Goal: Task Accomplishment & Management: Use online tool/utility

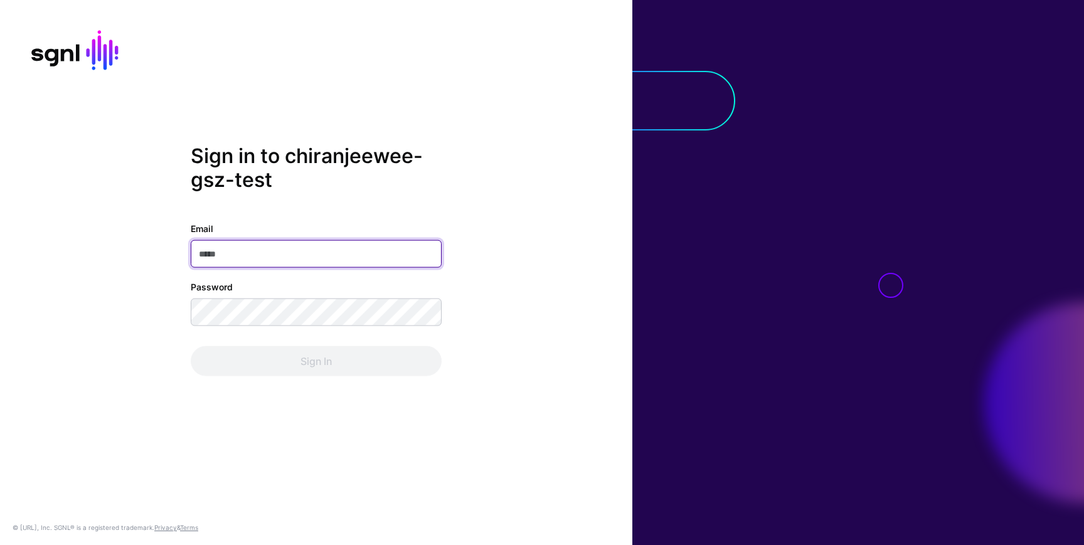
type input "**********"
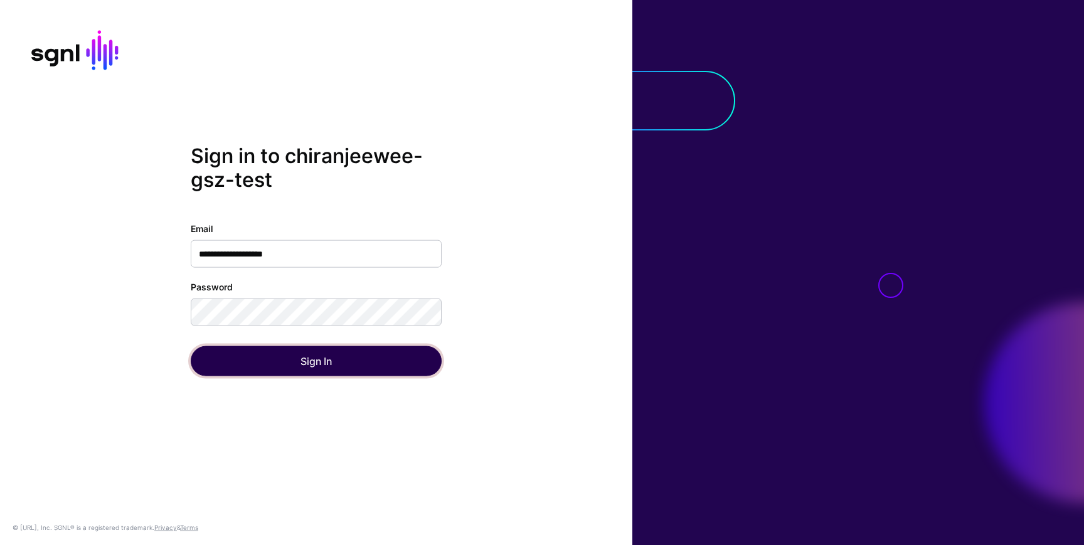
click at [213, 365] on button "Sign In" at bounding box center [316, 361] width 251 height 30
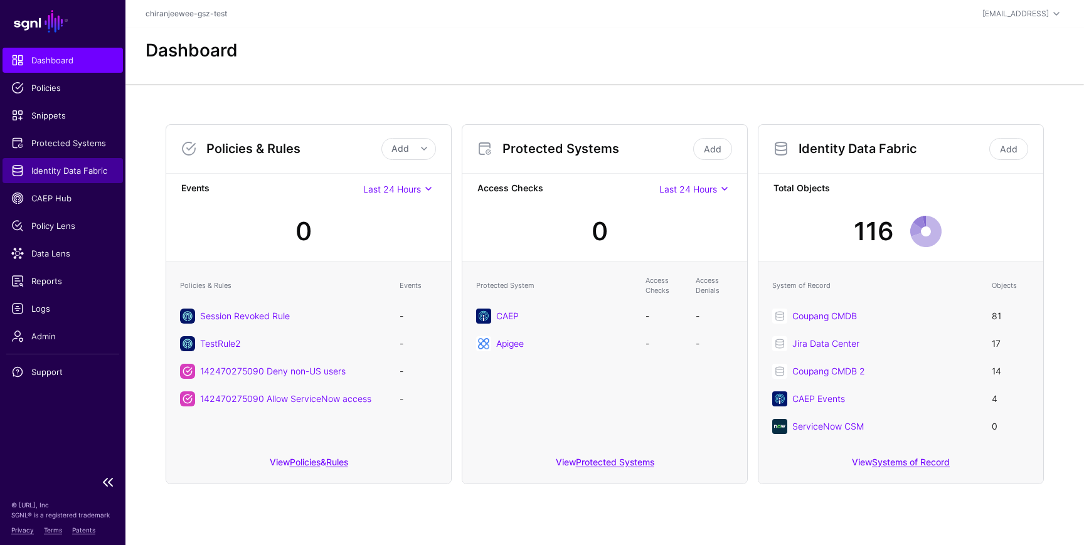
click at [86, 168] on span "Identity Data Fabric" at bounding box center [62, 170] width 103 height 13
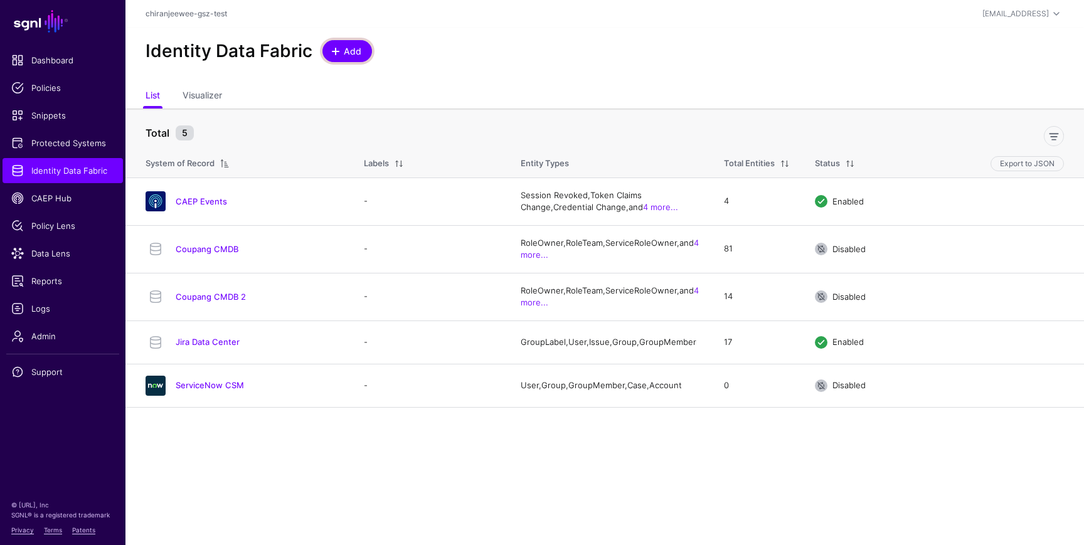
click at [343, 45] on span "Add" at bounding box center [353, 51] width 21 height 13
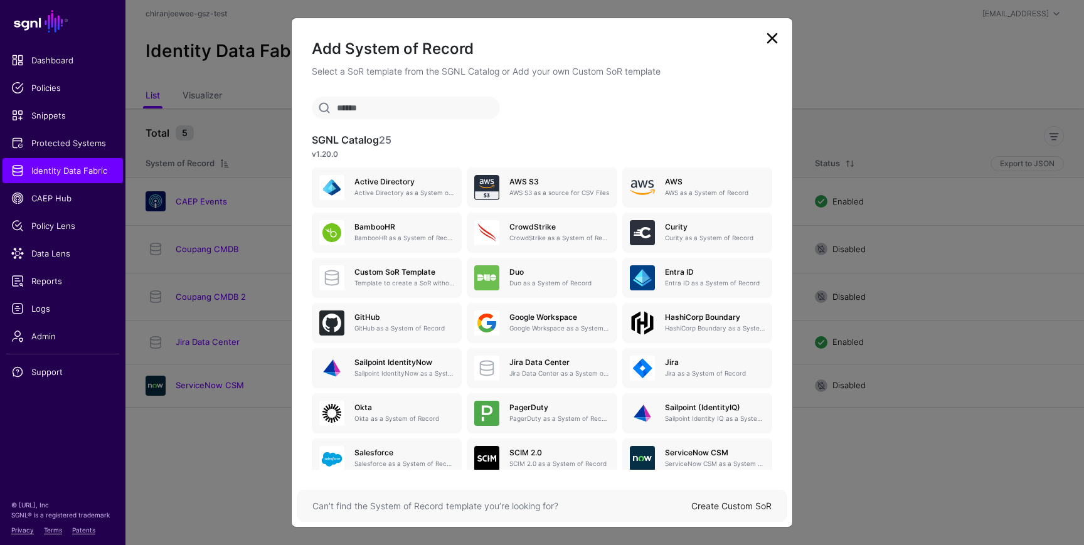
click at [736, 503] on link "Create Custom SoR" at bounding box center [732, 506] width 80 height 11
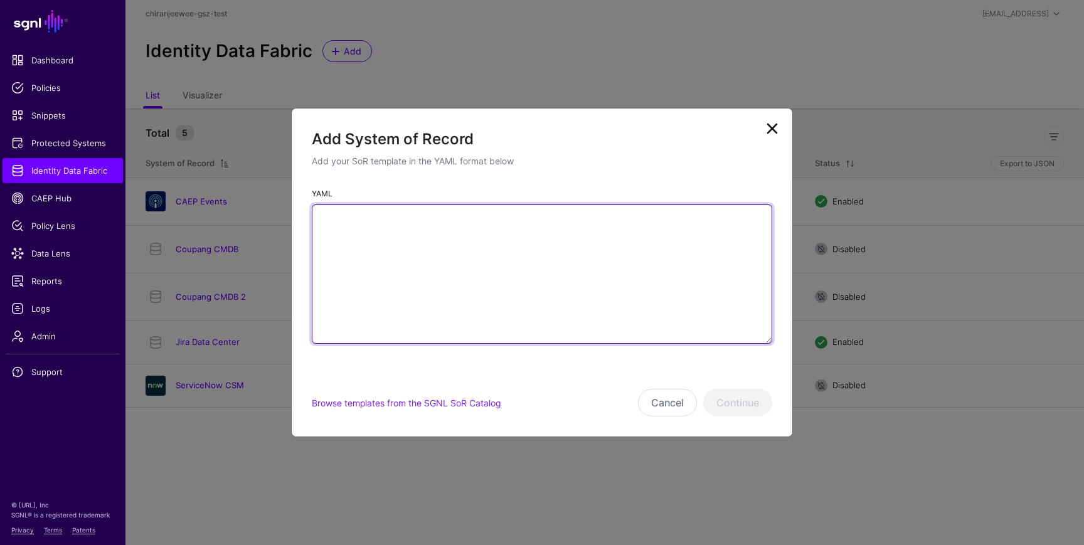
click at [482, 281] on textarea "YAML" at bounding box center [542, 274] width 461 height 139
paste textarea "**********"
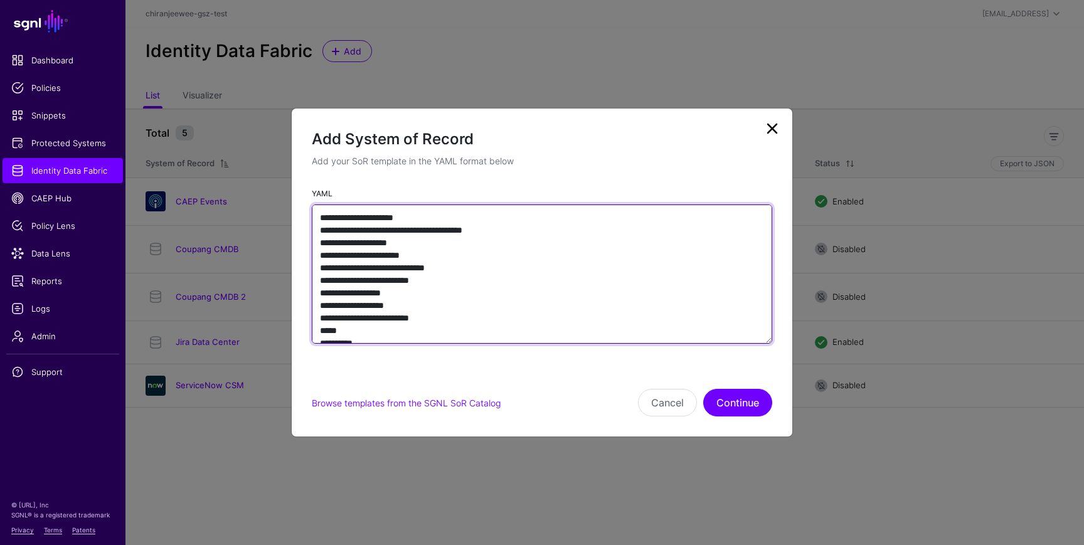
scroll to position [5127, 0]
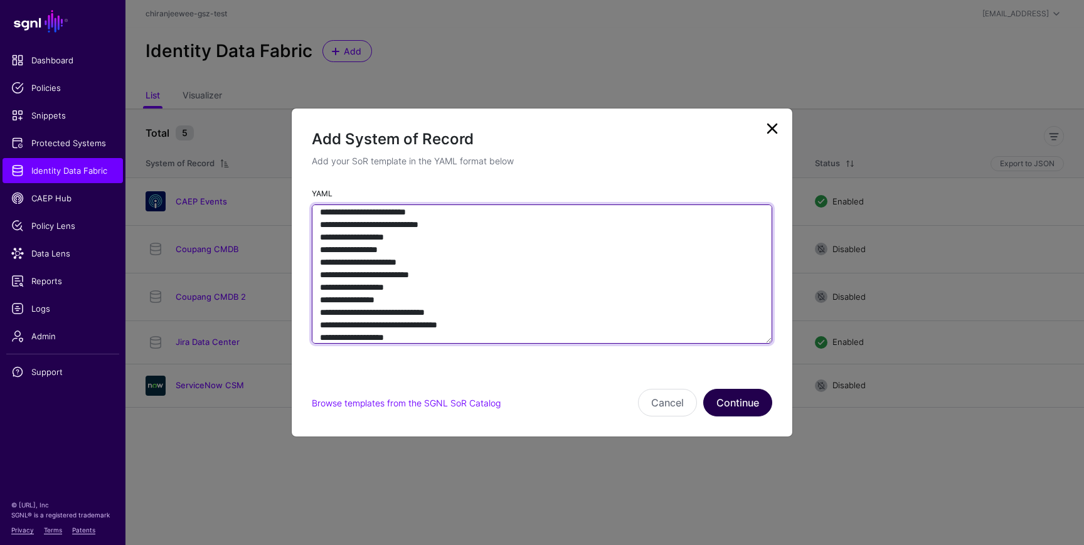
type textarea "**********"
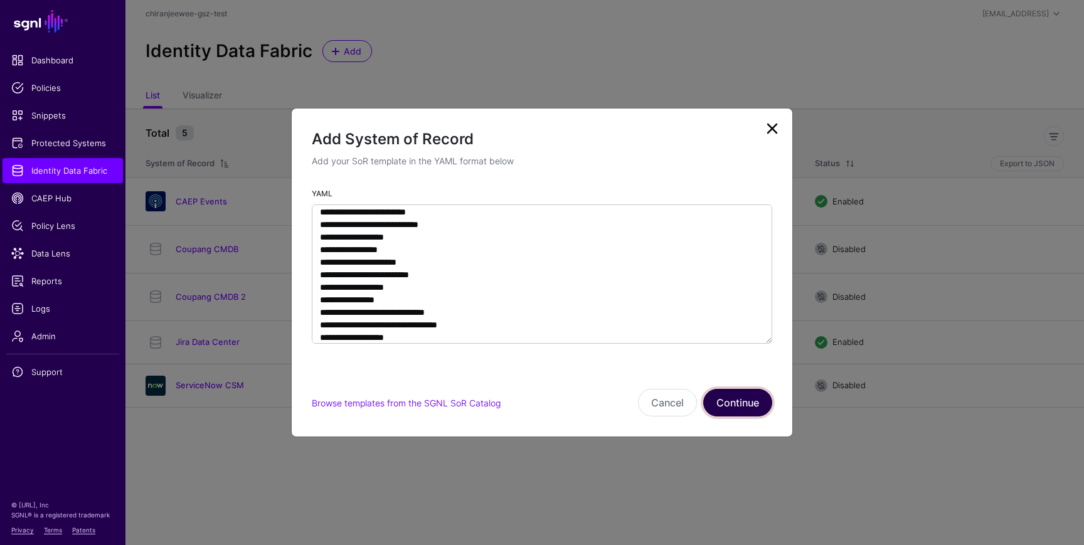
click at [740, 400] on button "Continue" at bounding box center [737, 403] width 69 height 28
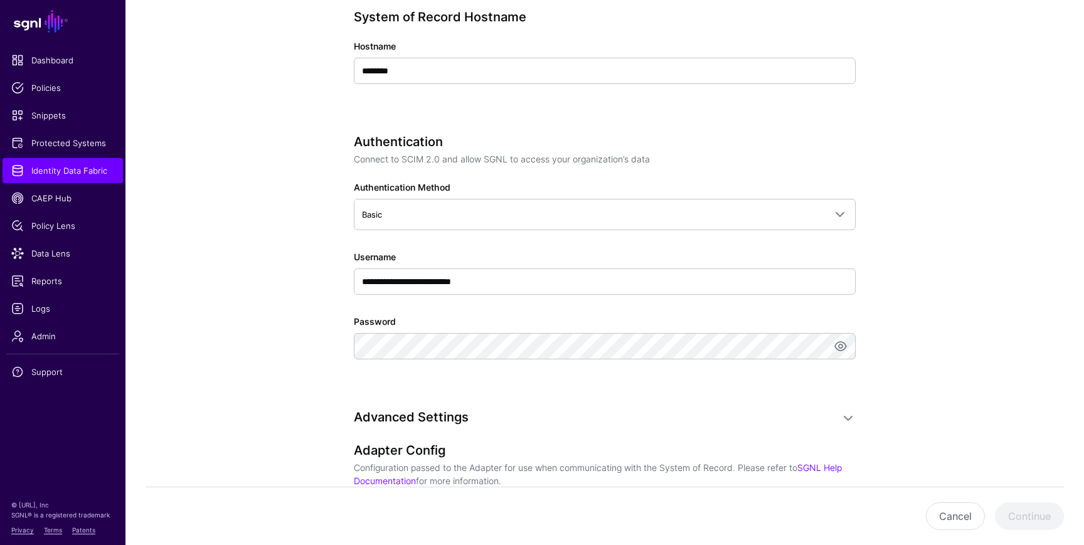
scroll to position [488, 0]
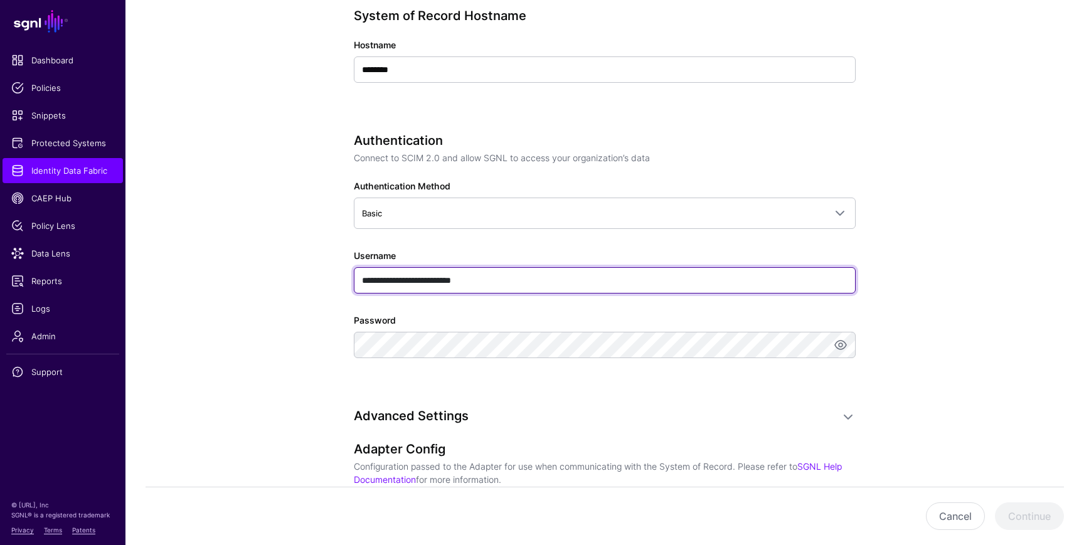
click at [509, 278] on input "**********" at bounding box center [605, 280] width 502 height 26
type input "****"
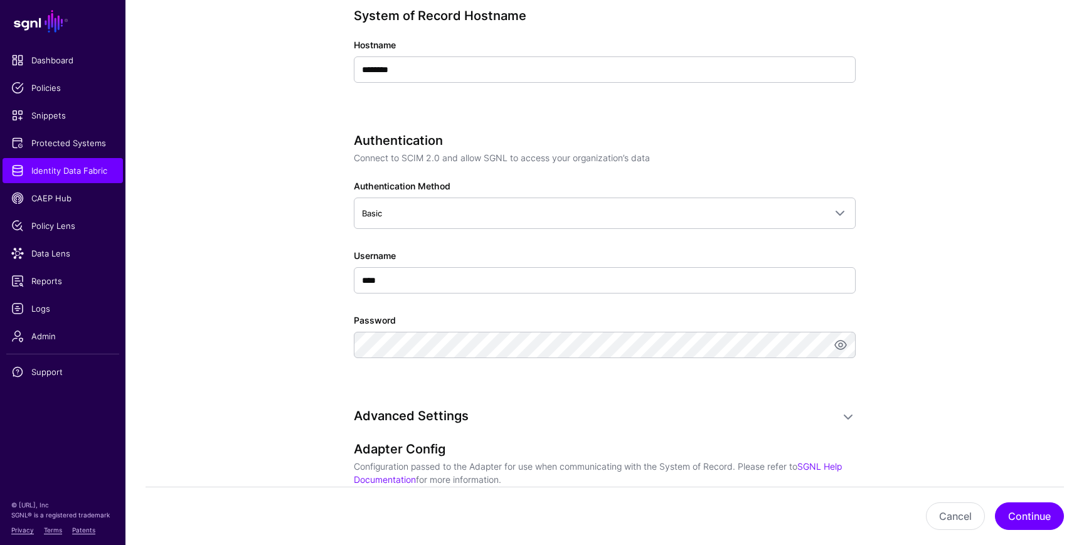
click at [296, 347] on app-datasources-details-form "**********" at bounding box center [605, 298] width 959 height 1376
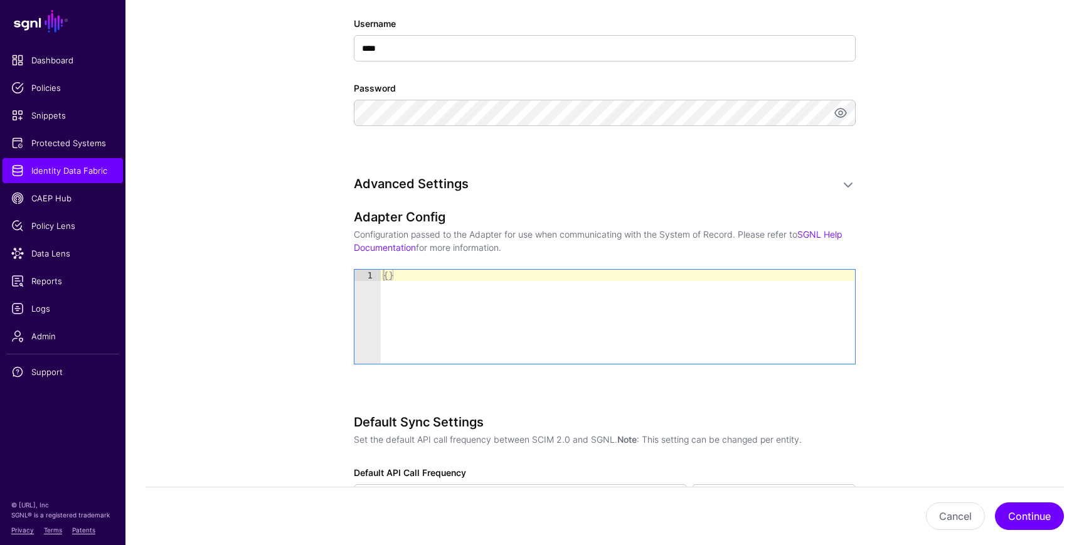
scroll to position [928, 0]
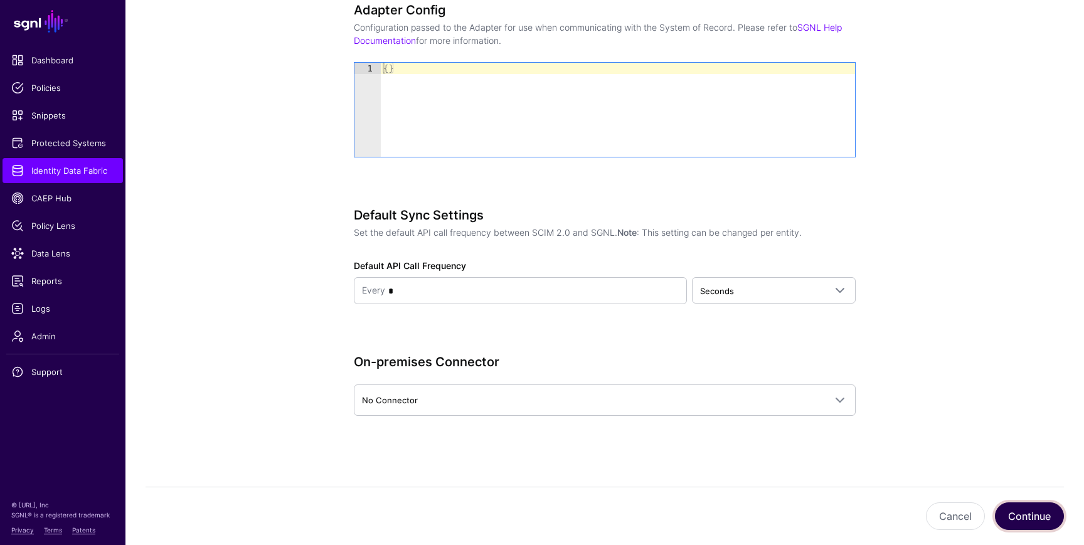
click at [1023, 516] on button "Continue" at bounding box center [1029, 517] width 69 height 28
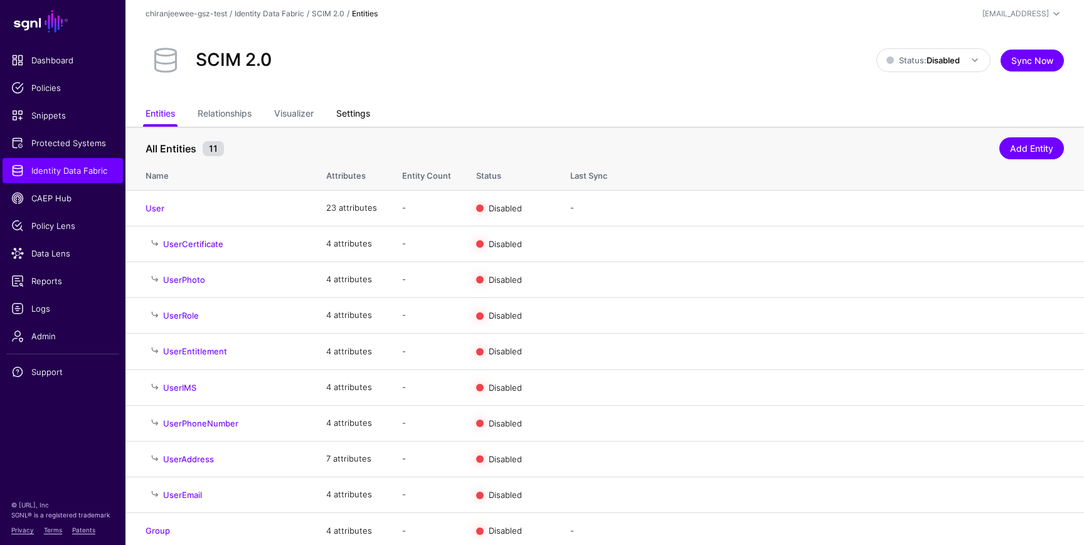
click at [351, 114] on link "Settings" at bounding box center [353, 115] width 34 height 24
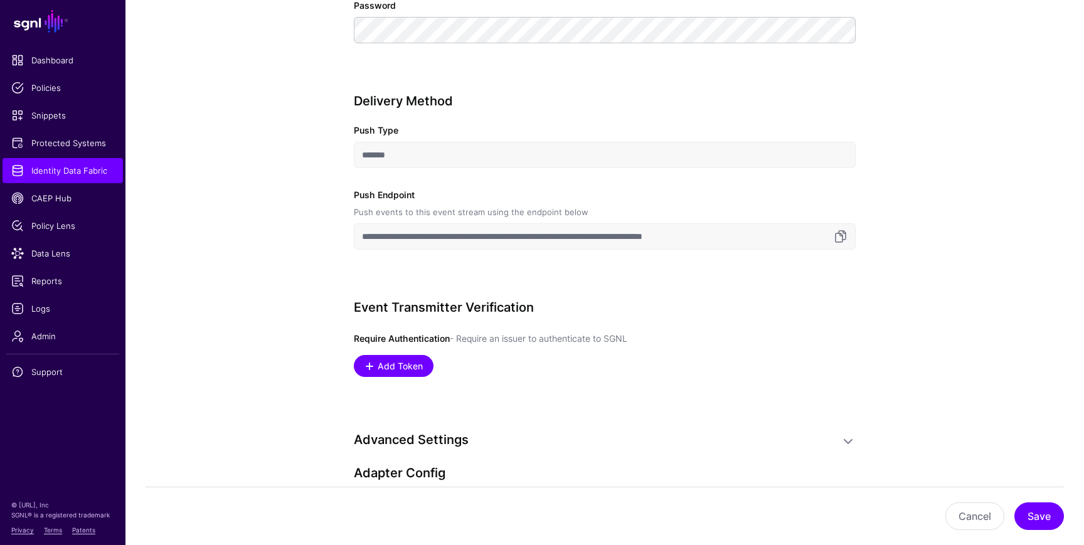
scroll to position [833, 0]
click at [362, 306] on h3 "Event Transmitter Verification" at bounding box center [605, 306] width 502 height 15
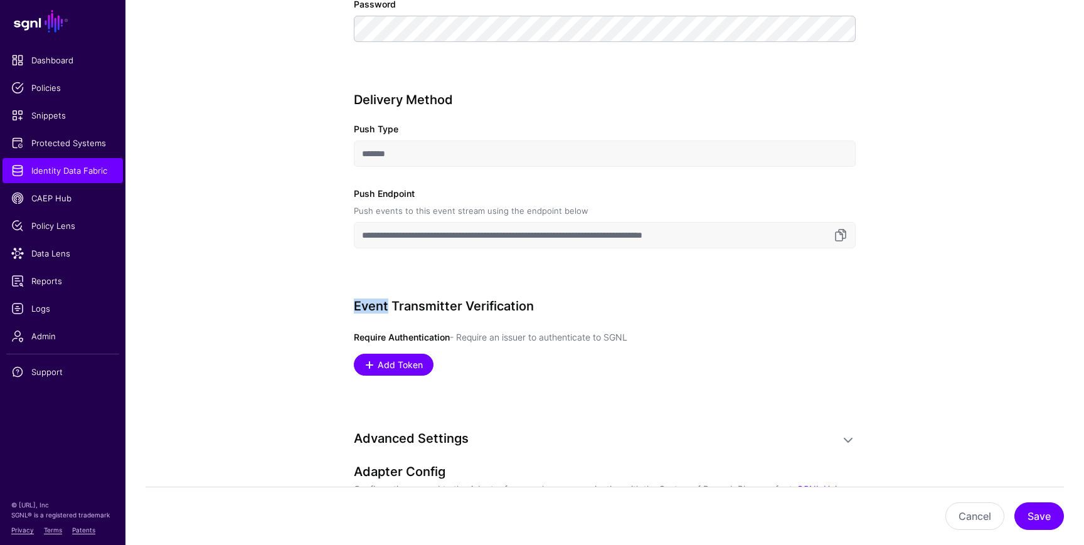
click at [362, 306] on h3 "Event Transmitter Verification" at bounding box center [605, 306] width 502 height 15
click at [306, 350] on app-datasources-details-form "**********" at bounding box center [605, 282] width 959 height 1979
click at [407, 370] on span "Add Token" at bounding box center [401, 364] width 48 height 13
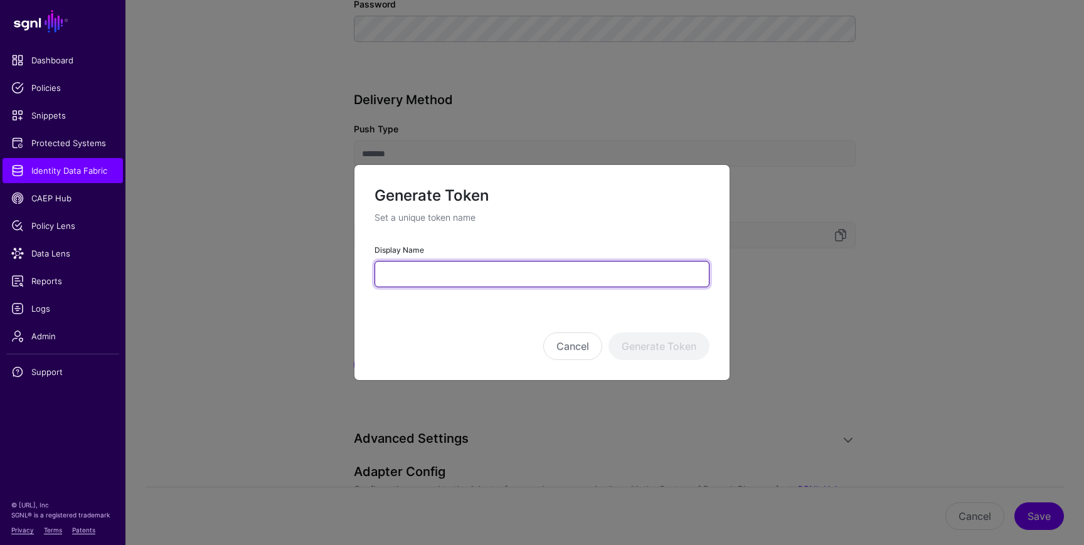
click at [442, 265] on input "Display Name" at bounding box center [542, 274] width 335 height 26
type input "*********"
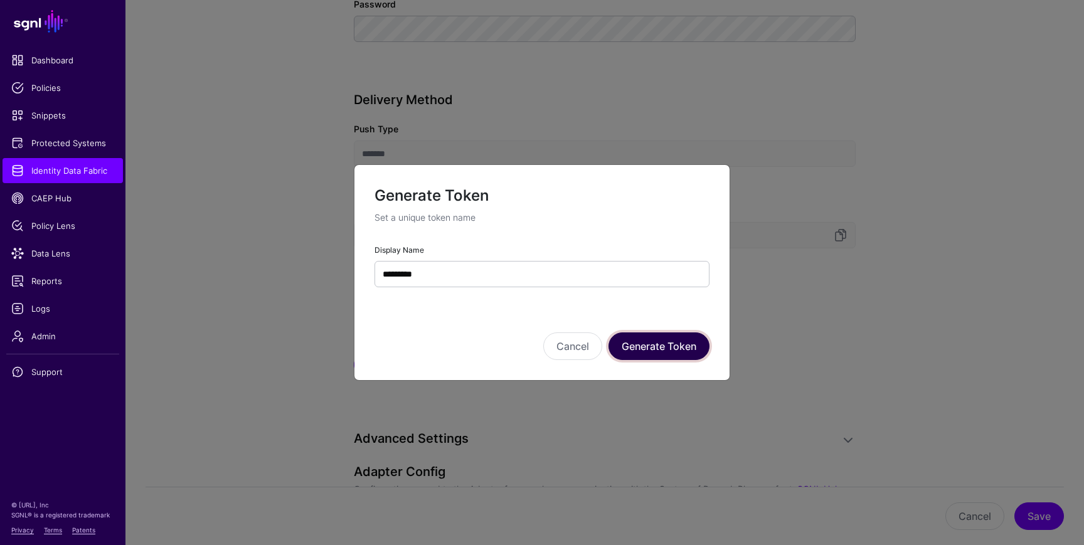
click at [691, 347] on button "Generate Token" at bounding box center [659, 347] width 101 height 28
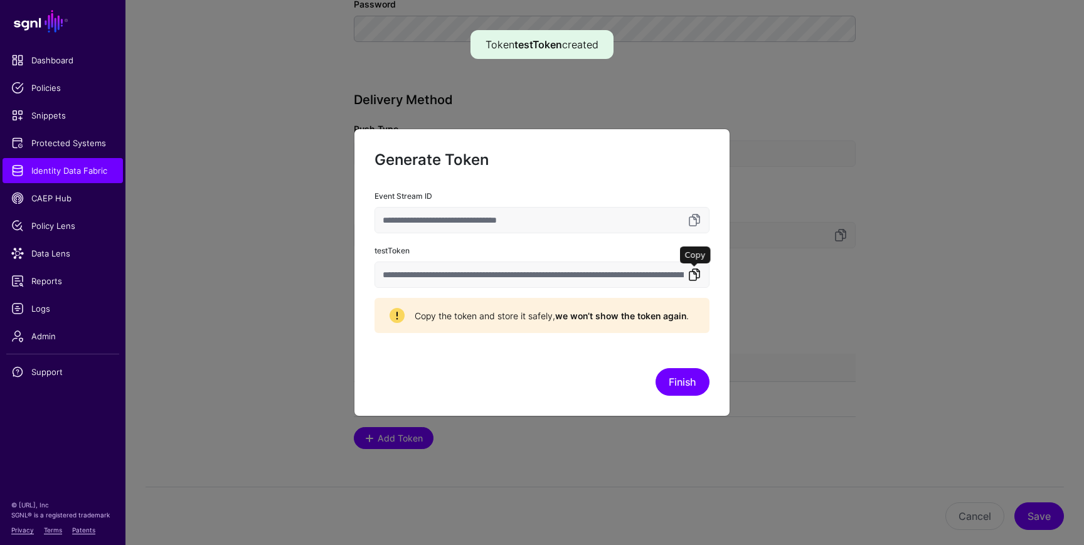
click at [693, 278] on link at bounding box center [694, 274] width 15 height 15
click at [695, 272] on link at bounding box center [694, 274] width 15 height 15
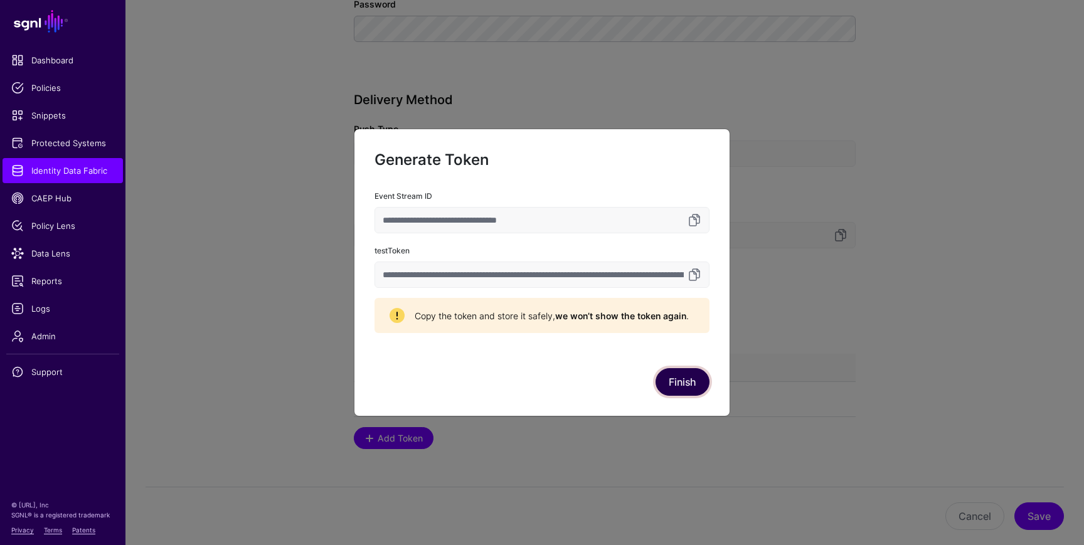
click at [685, 380] on button "Finish" at bounding box center [683, 382] width 54 height 28
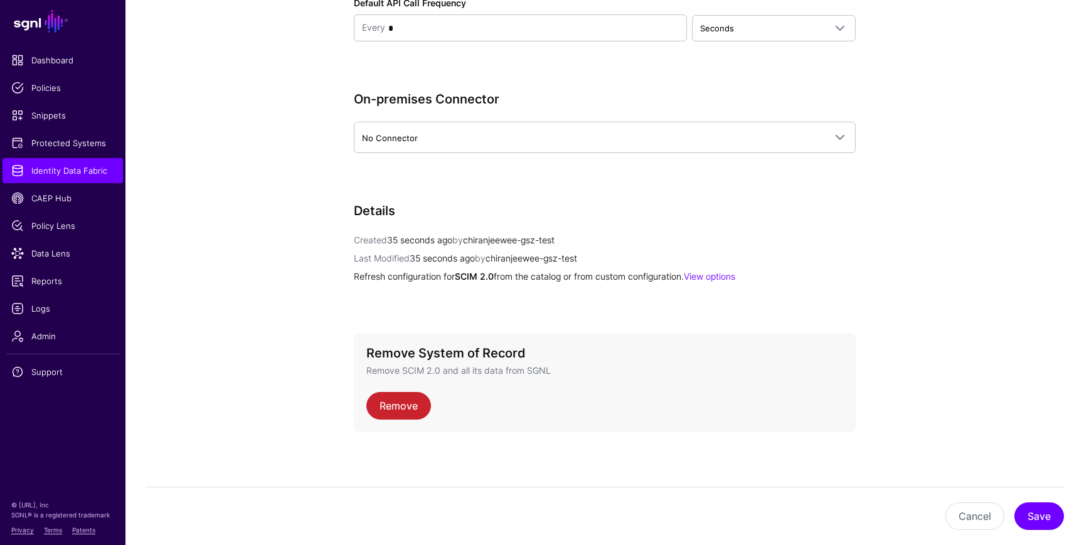
scroll to position [1634, 0]
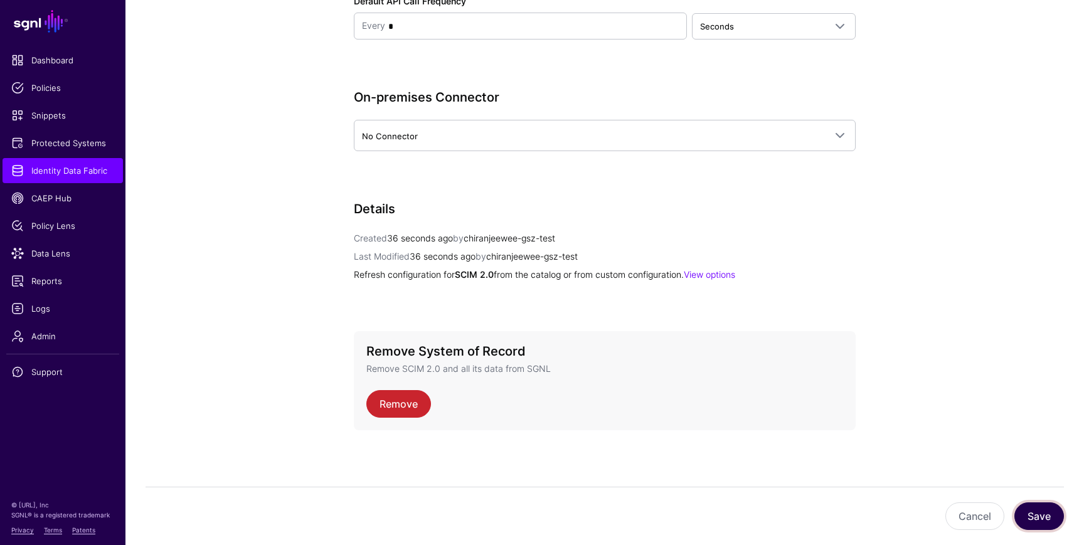
click at [1037, 510] on button "Save" at bounding box center [1040, 517] width 50 height 28
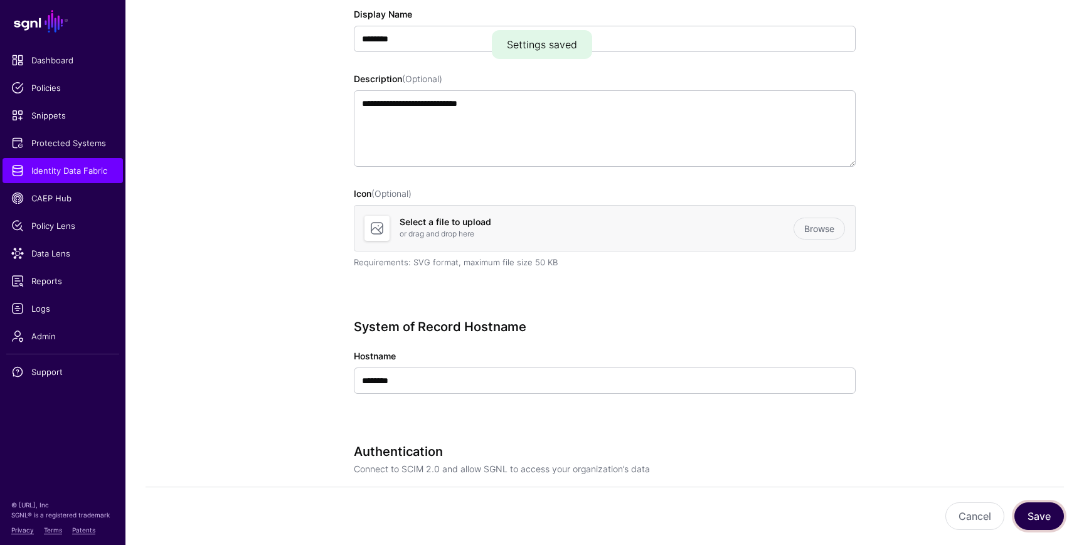
scroll to position [0, 0]
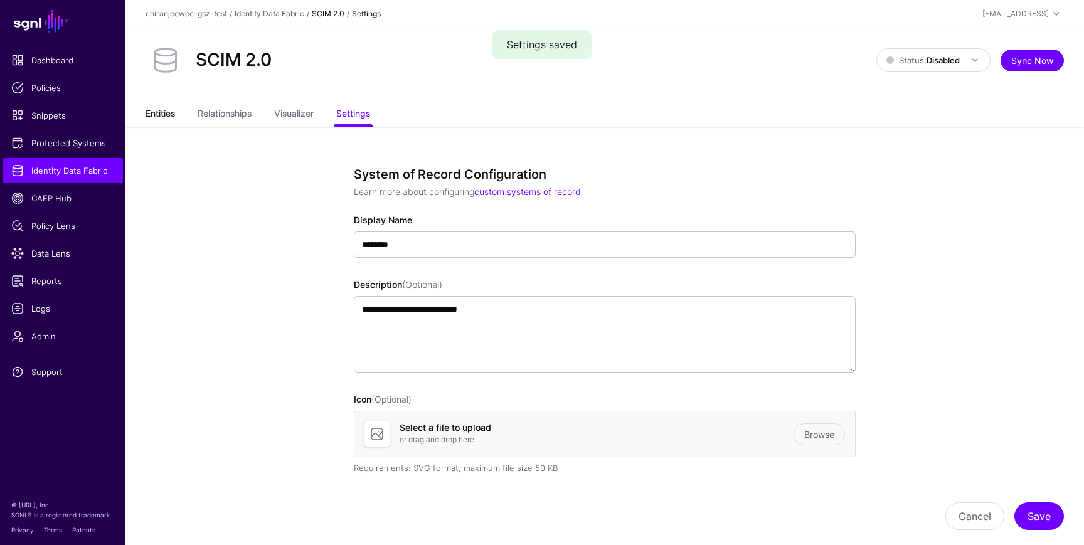
click at [163, 114] on link "Entities" at bounding box center [160, 115] width 29 height 24
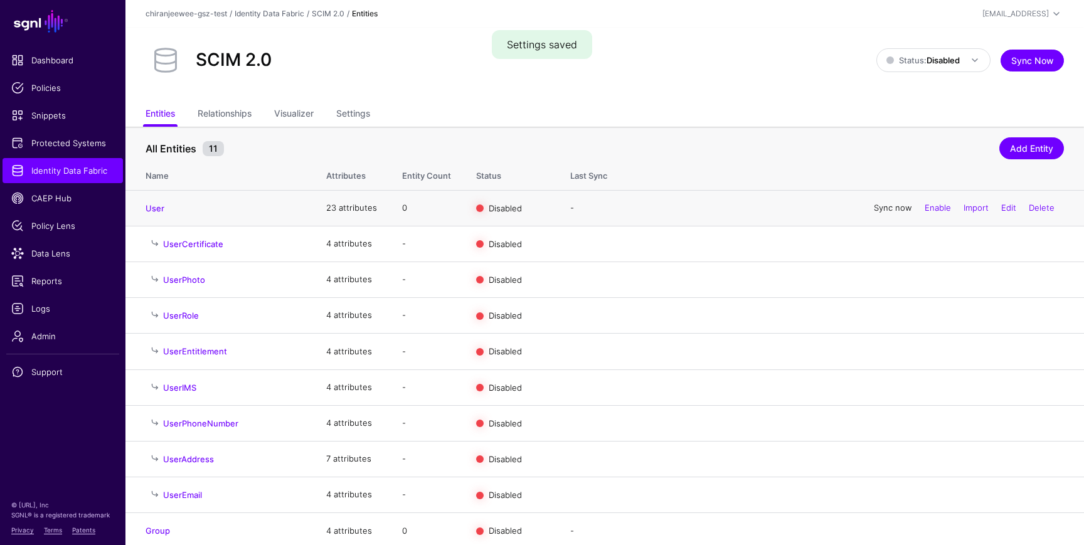
click at [885, 210] on link "Sync now" at bounding box center [893, 208] width 38 height 10
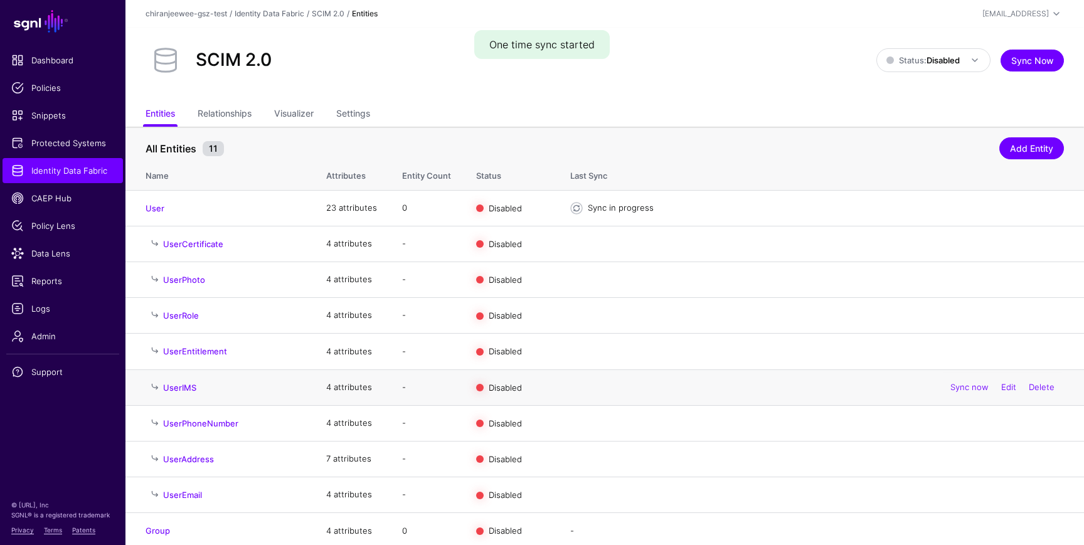
scroll to position [43, 0]
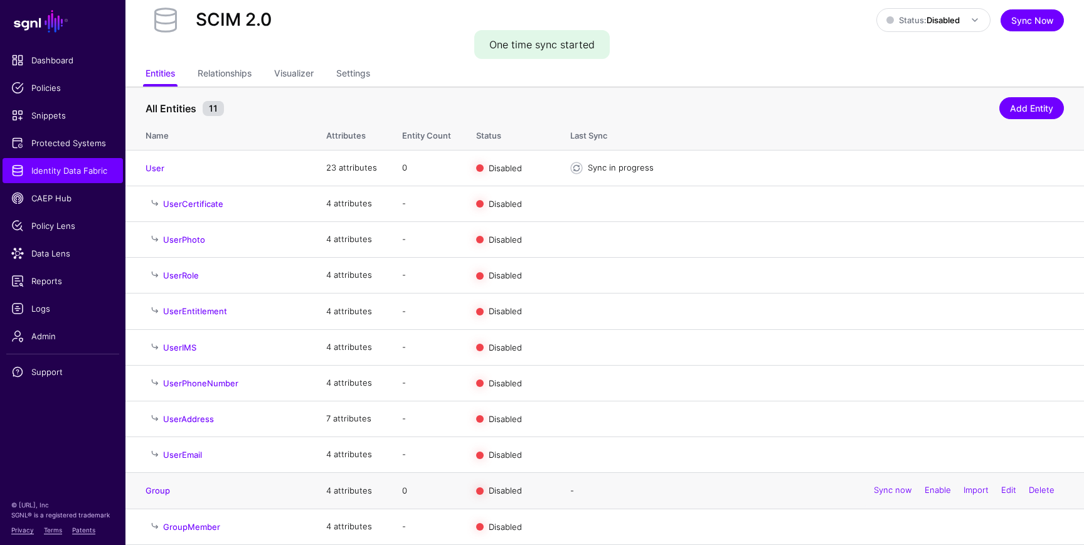
click at [895, 497] on div "Sync now Enable Import Edit Delete" at bounding box center [965, 491] width 200 height 31
click at [883, 491] on link "Sync now" at bounding box center [893, 491] width 38 height 10
click at [931, 494] on link "Enable" at bounding box center [938, 491] width 26 height 10
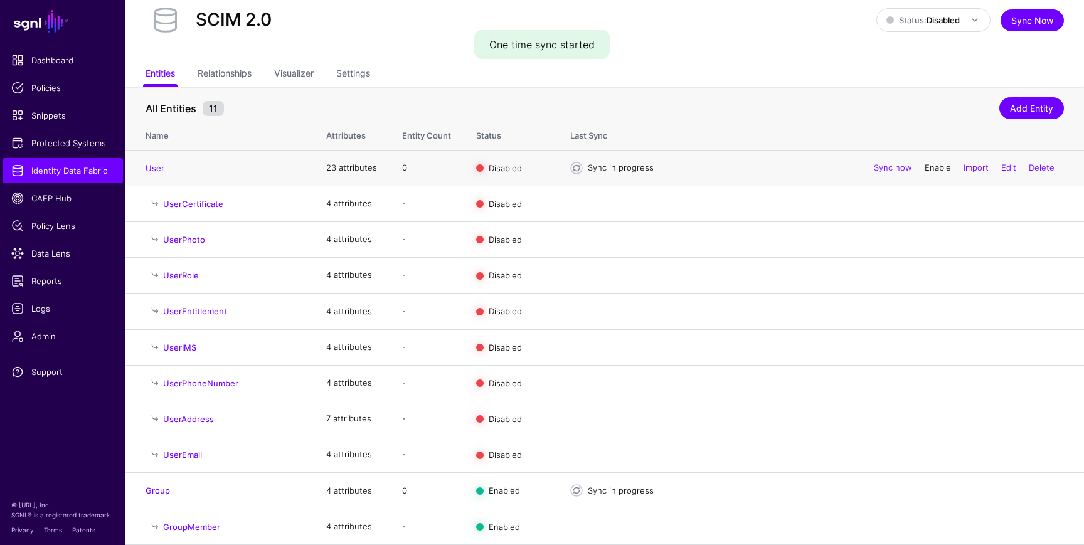
click at [930, 168] on link "Enable" at bounding box center [938, 168] width 26 height 10
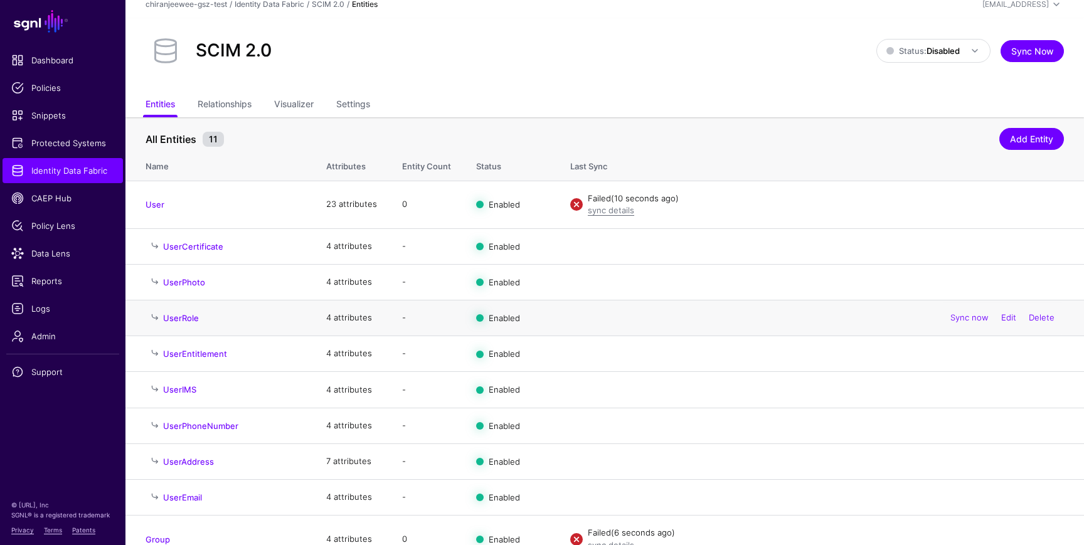
scroll to position [0, 0]
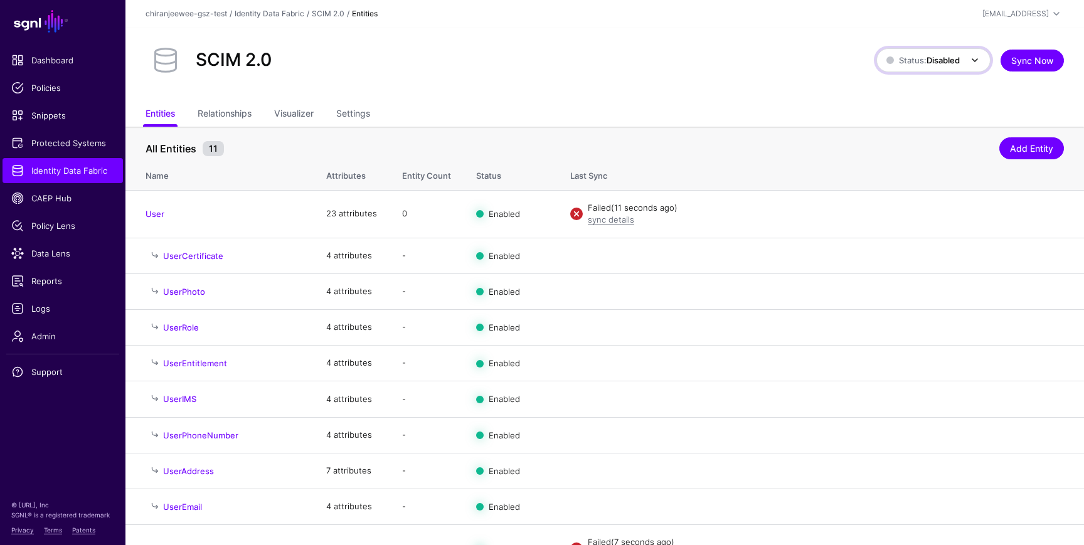
click at [901, 59] on span "Status: Disabled" at bounding box center [923, 60] width 73 height 10
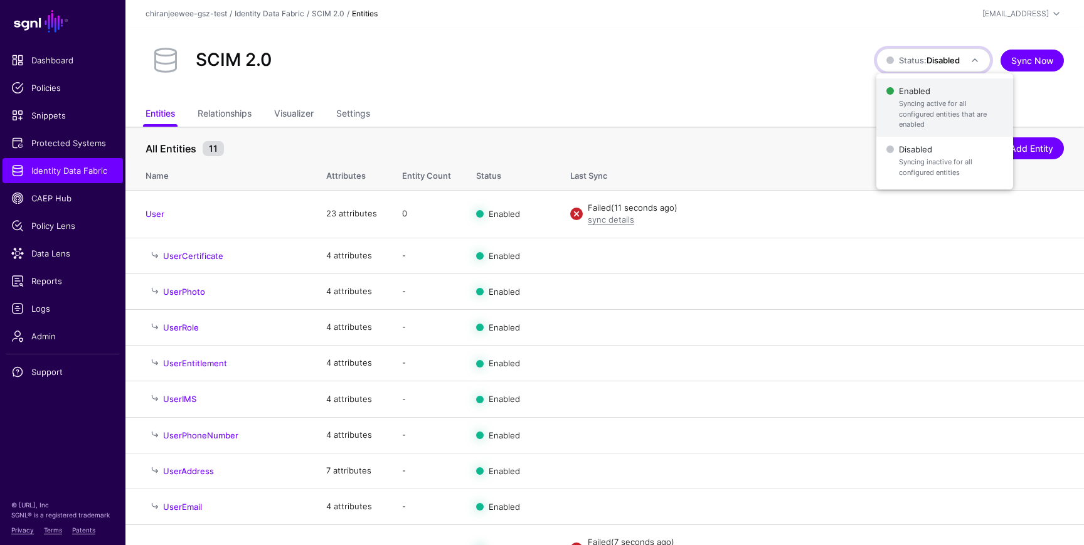
click at [910, 99] on span "Syncing active for all configured entities that are enabled" at bounding box center [951, 114] width 104 height 31
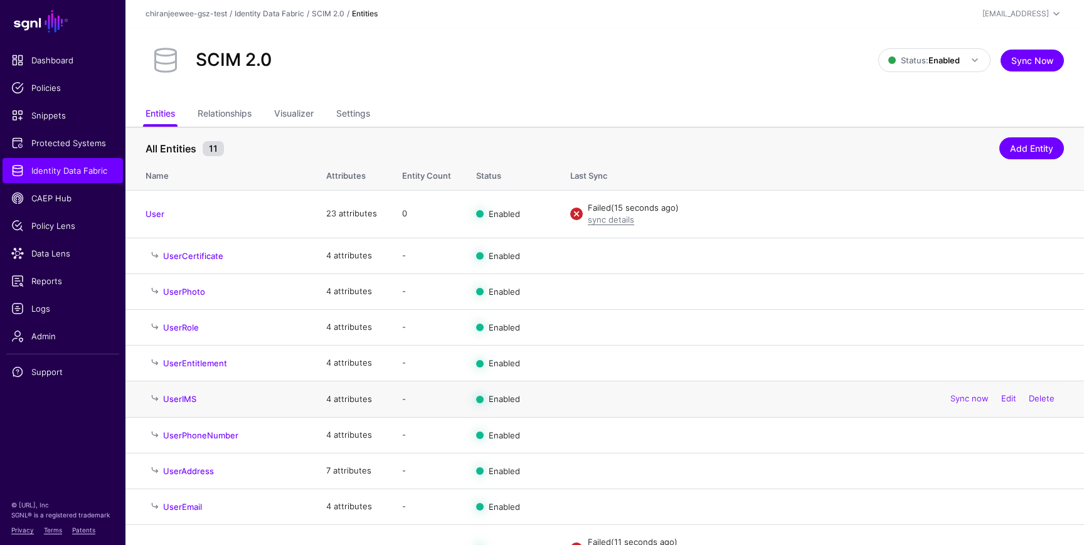
scroll to position [67, 0]
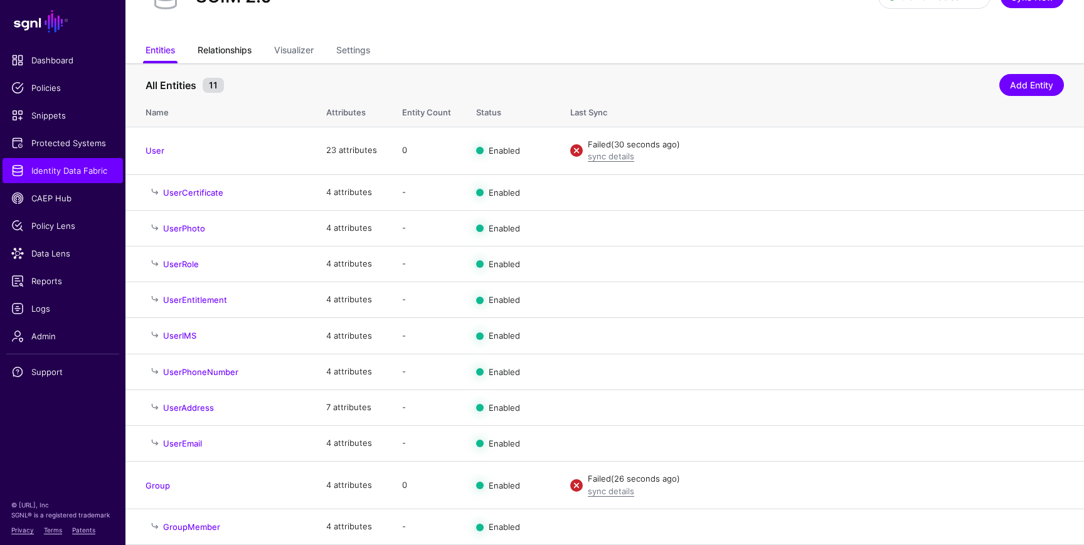
click at [243, 56] on link "Relationships" at bounding box center [225, 52] width 54 height 24
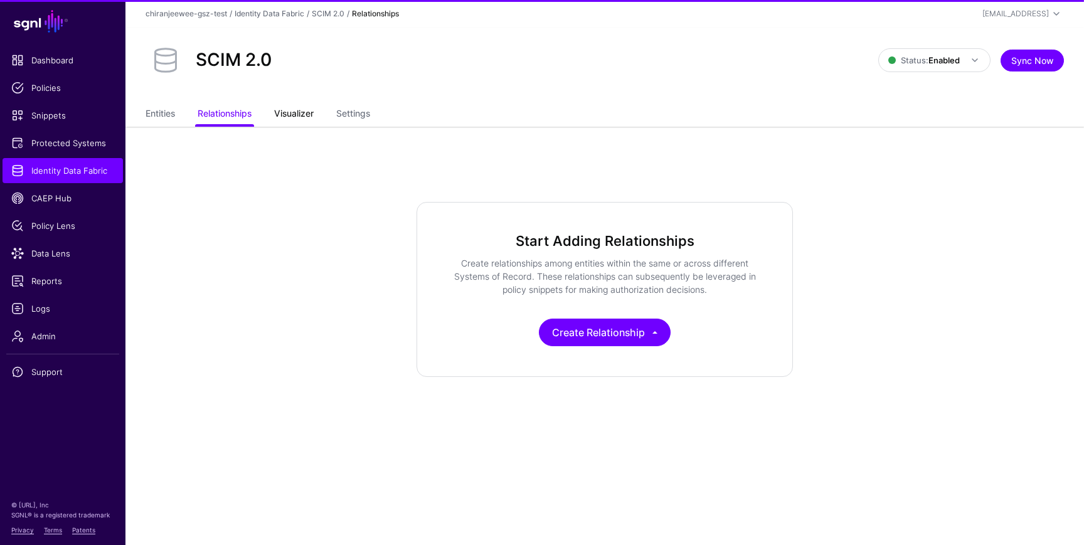
click at [311, 119] on link "Visualizer" at bounding box center [294, 115] width 40 height 24
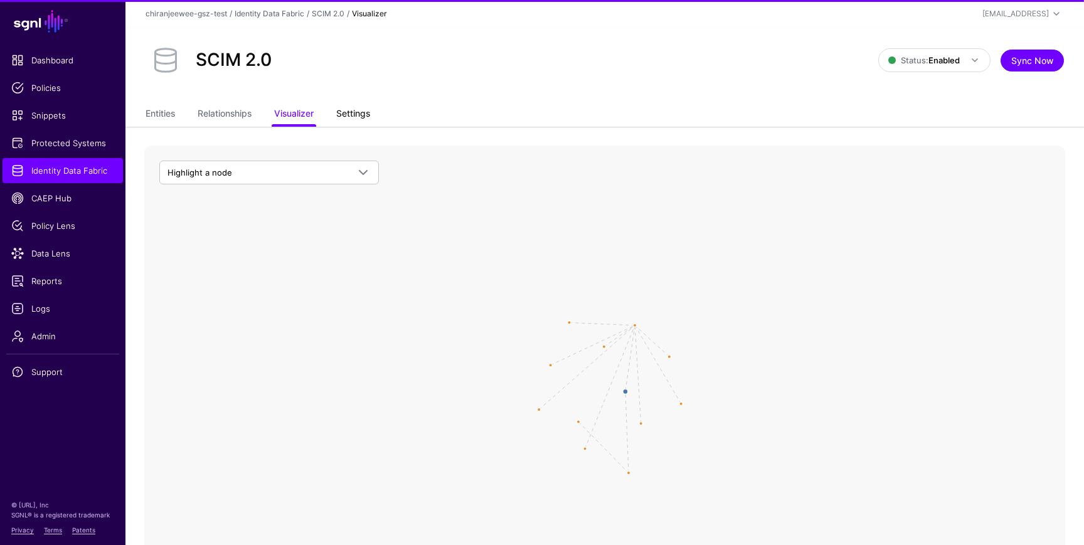
click at [348, 115] on link "Settings" at bounding box center [353, 115] width 34 height 24
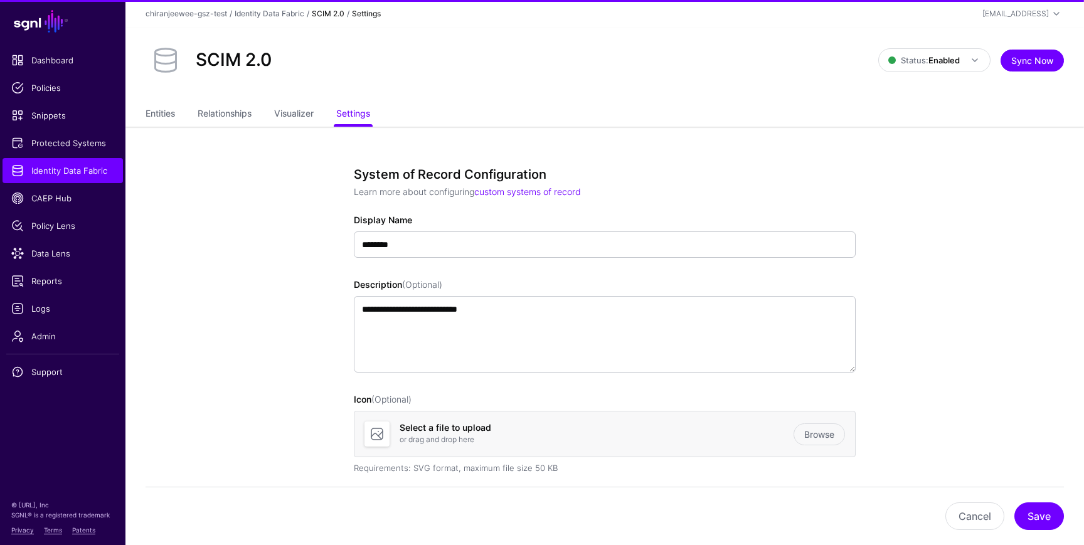
click at [182, 117] on ul "Entities Relationships Visualizer Settings" at bounding box center [605, 115] width 919 height 24
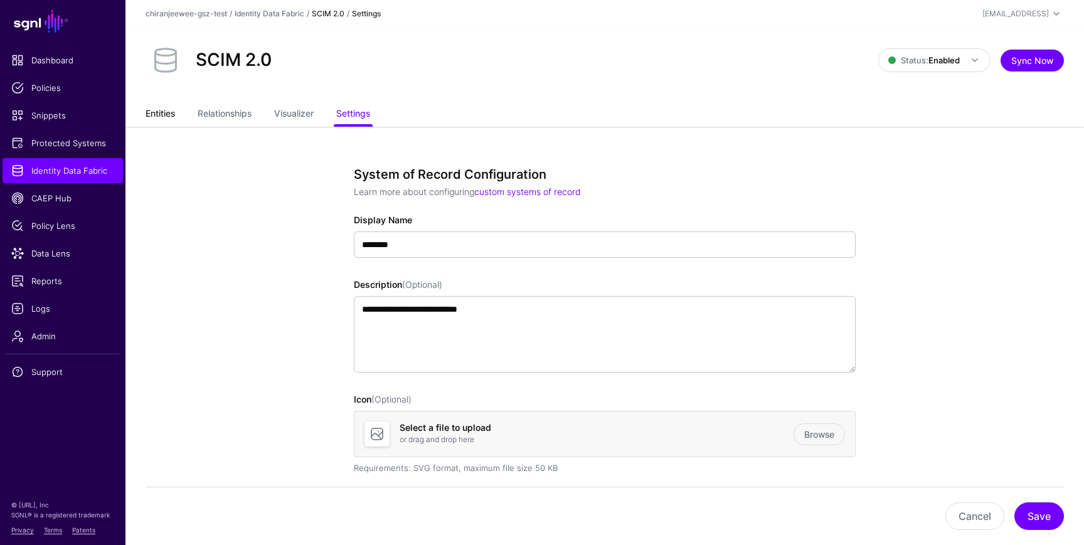
click at [165, 115] on link "Entities" at bounding box center [160, 115] width 29 height 24
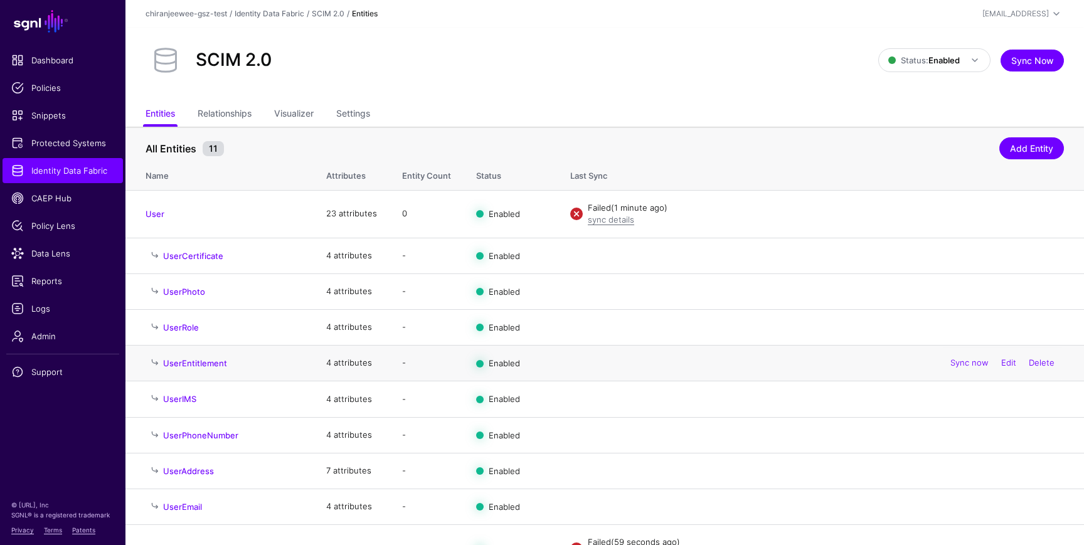
scroll to position [67, 0]
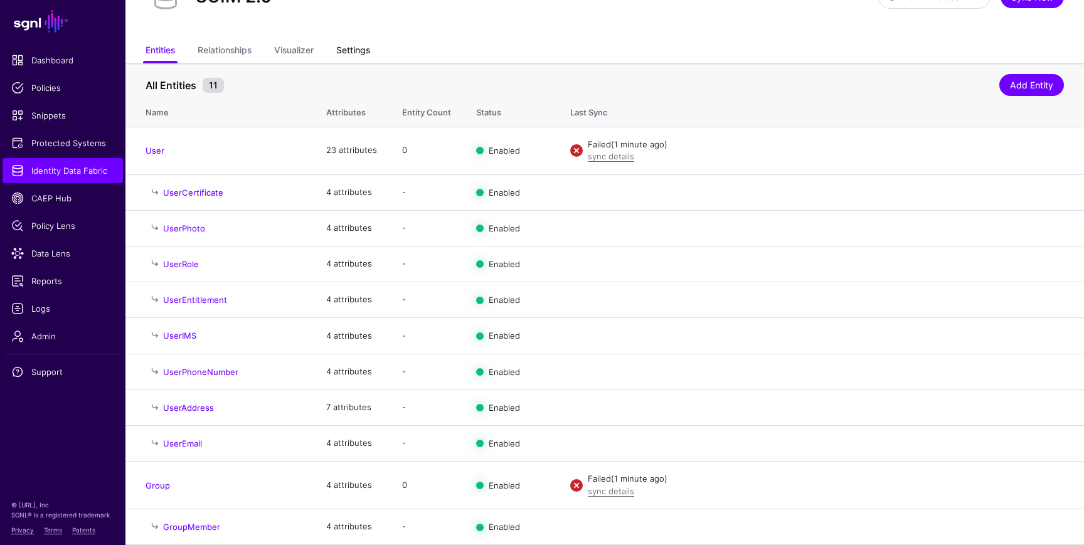
click at [355, 51] on link "Settings" at bounding box center [353, 52] width 34 height 24
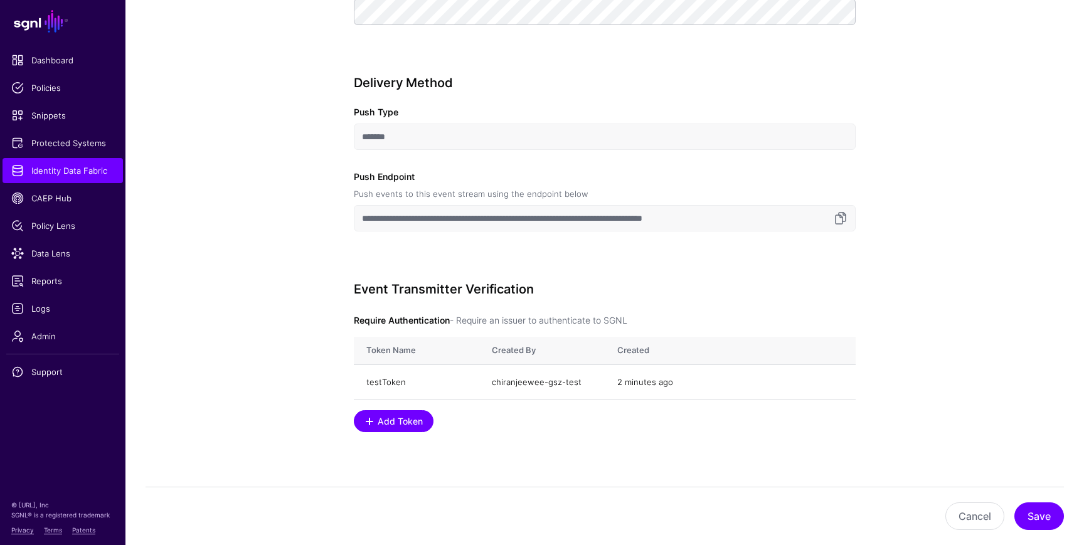
scroll to position [859, 0]
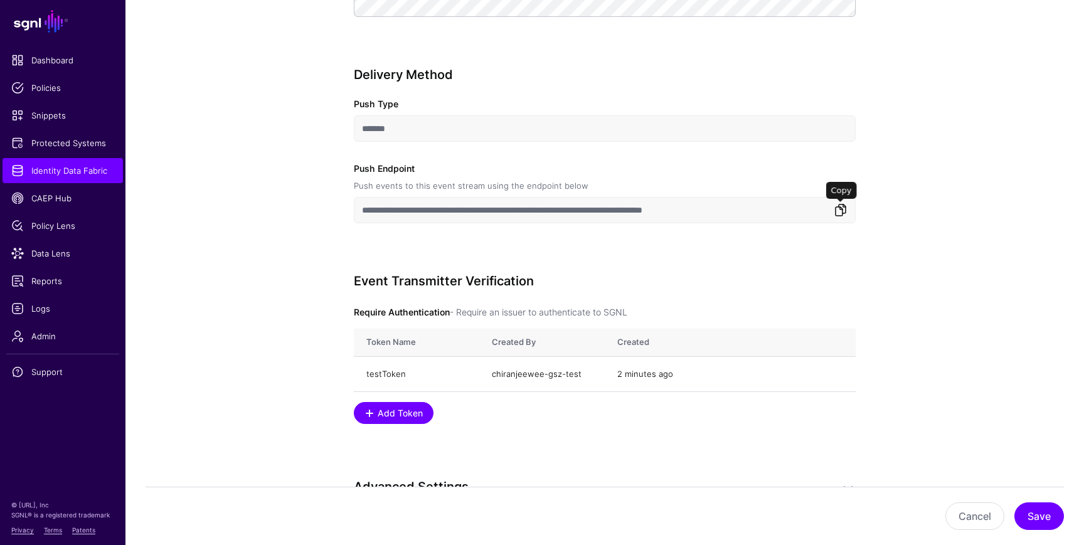
click at [841, 209] on link at bounding box center [840, 210] width 15 height 15
click at [95, 179] on link "Identity Data Fabric" at bounding box center [63, 170] width 120 height 25
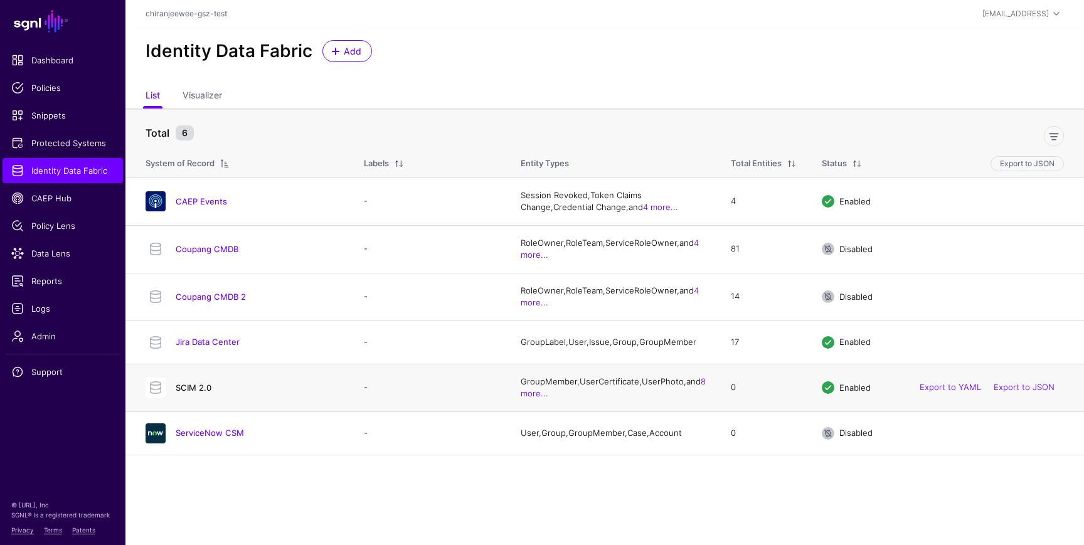
click at [200, 387] on link "SCIM 2.0" at bounding box center [194, 388] width 36 height 10
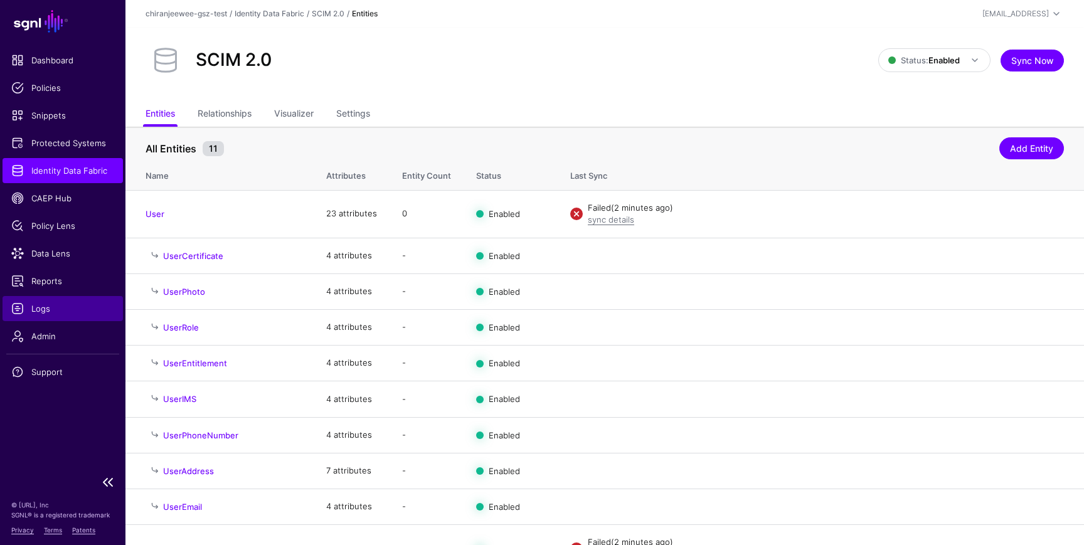
click at [61, 313] on span "Logs" at bounding box center [62, 308] width 103 height 13
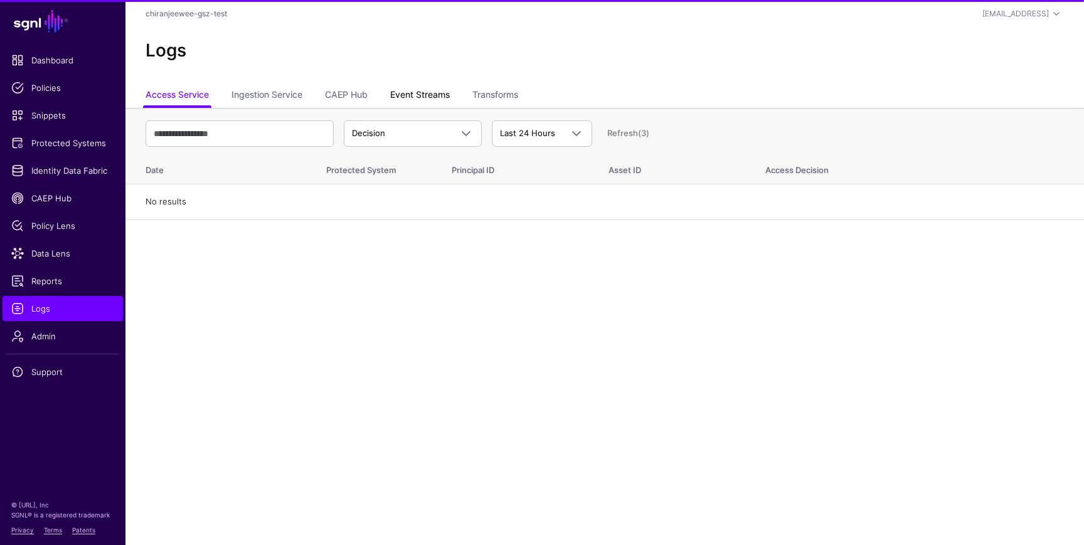
click at [407, 93] on link "Event Streams" at bounding box center [420, 96] width 60 height 24
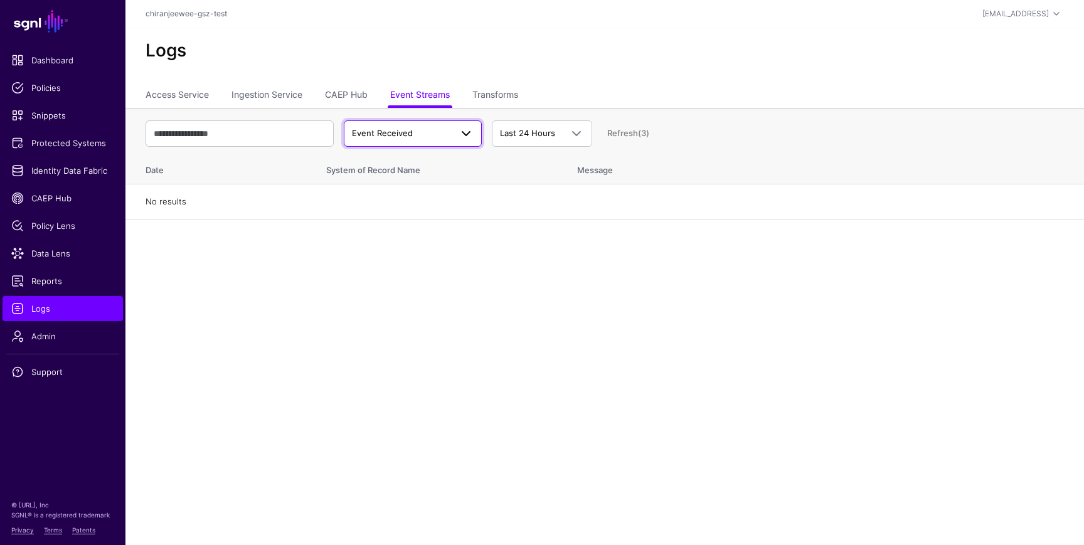
click at [387, 136] on span "Event Received" at bounding box center [382, 133] width 61 height 10
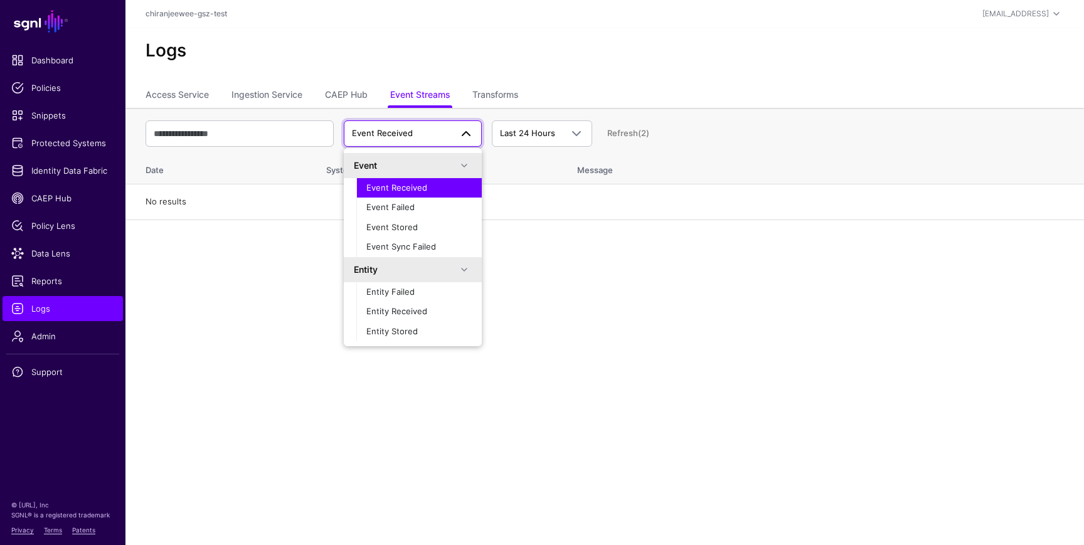
click at [387, 185] on span "Event Received" at bounding box center [396, 188] width 61 height 10
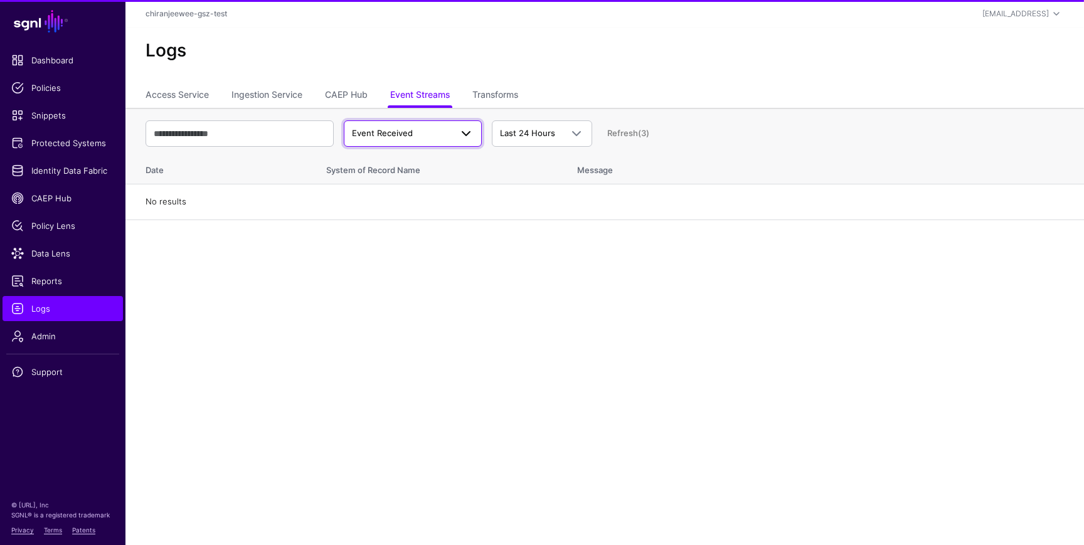
click at [397, 139] on span "Event Received" at bounding box center [413, 133] width 122 height 15
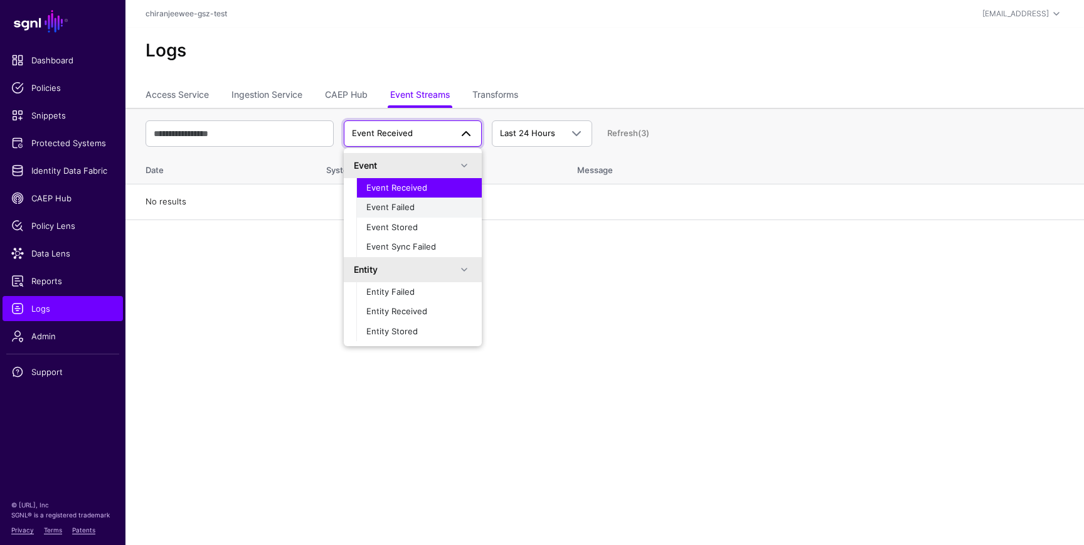
click at [396, 201] on div "Event Failed" at bounding box center [418, 207] width 105 height 13
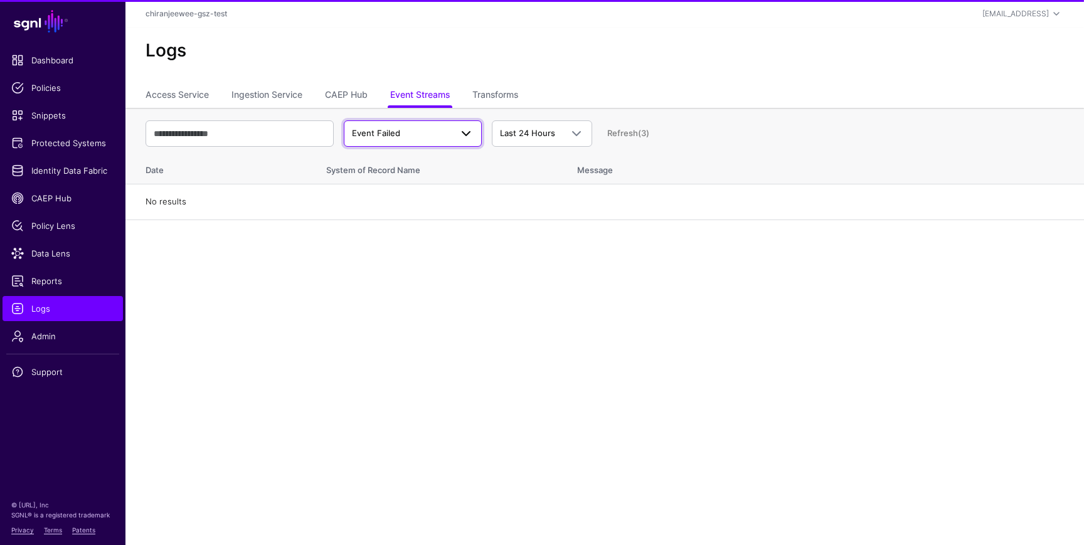
click at [399, 136] on span "Event Failed" at bounding box center [376, 133] width 48 height 10
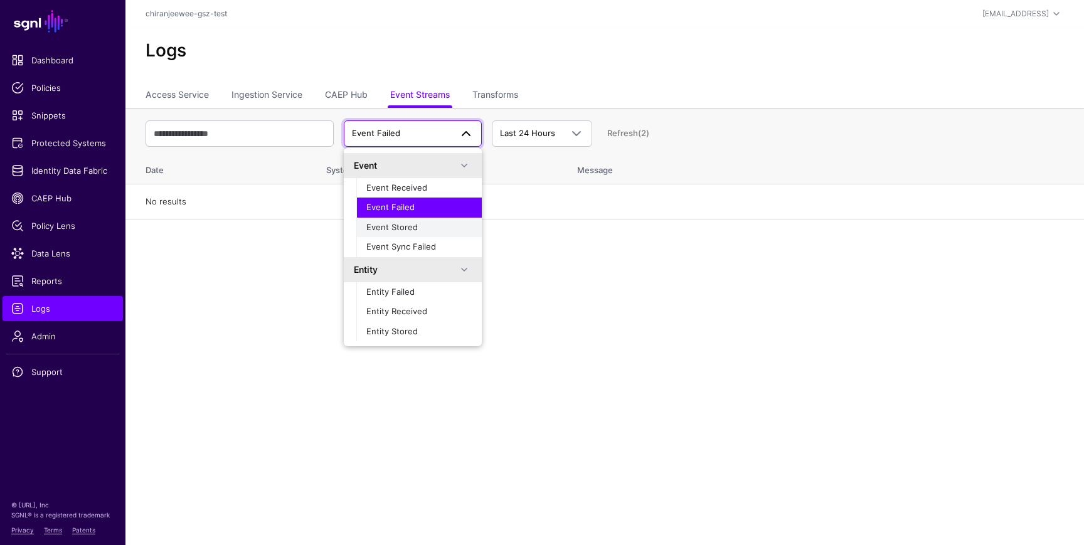
click at [397, 228] on span "Event Stored" at bounding box center [391, 227] width 51 height 10
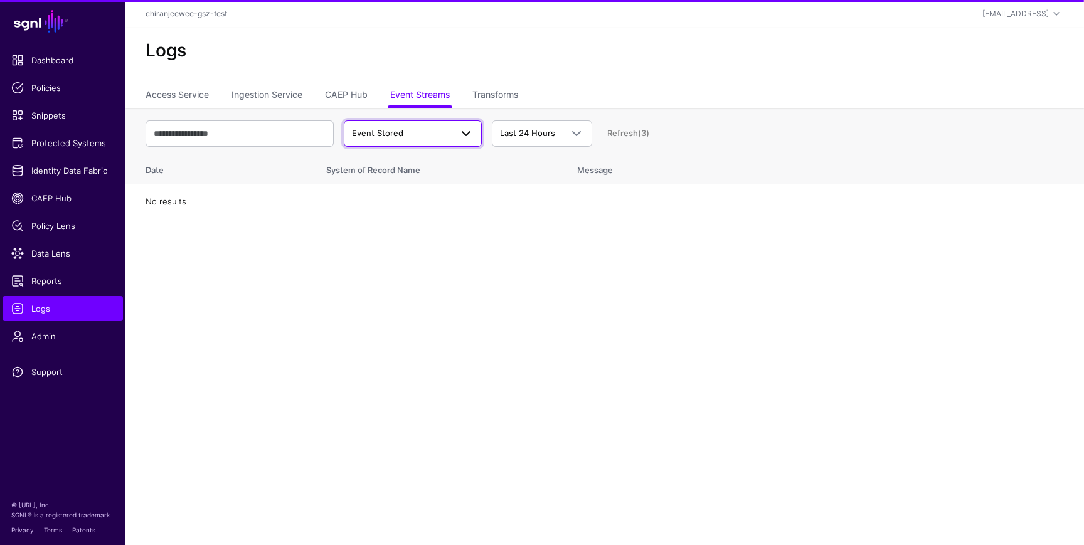
click at [397, 139] on span "Event Stored" at bounding box center [413, 133] width 122 height 15
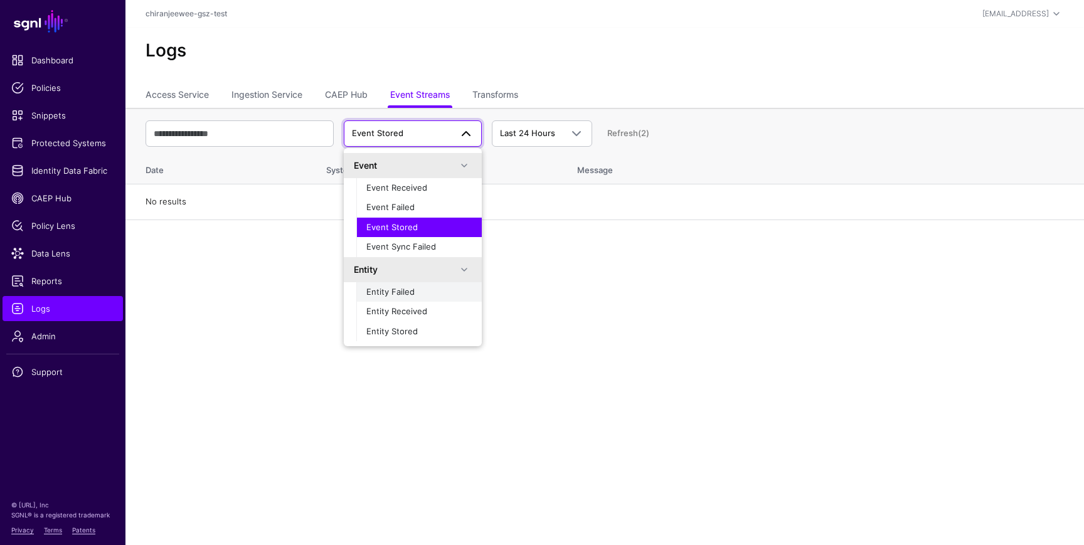
click at [397, 291] on span "Entity Failed" at bounding box center [390, 292] width 48 height 10
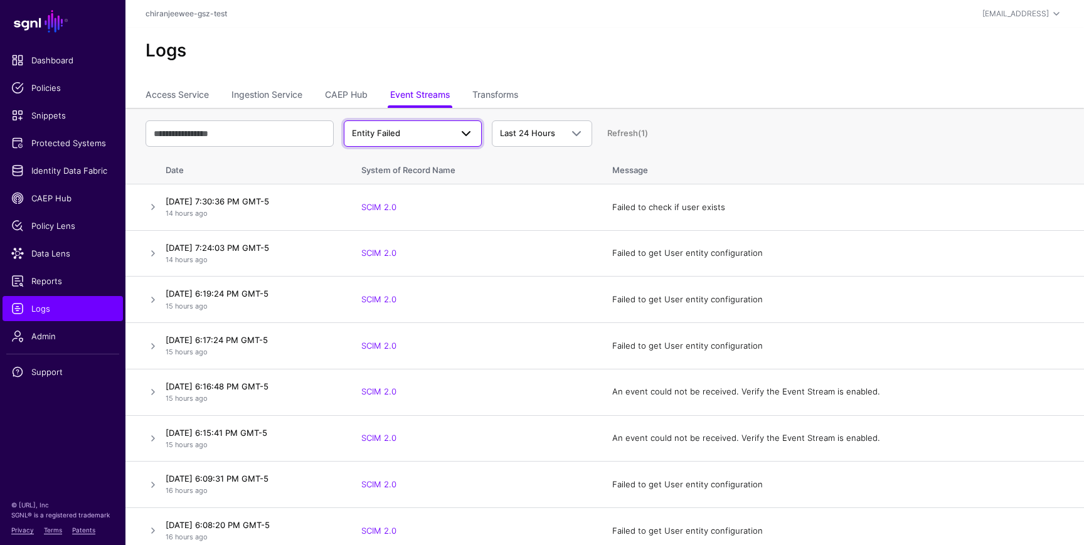
click at [413, 130] on span "Entity Failed" at bounding box center [401, 133] width 99 height 13
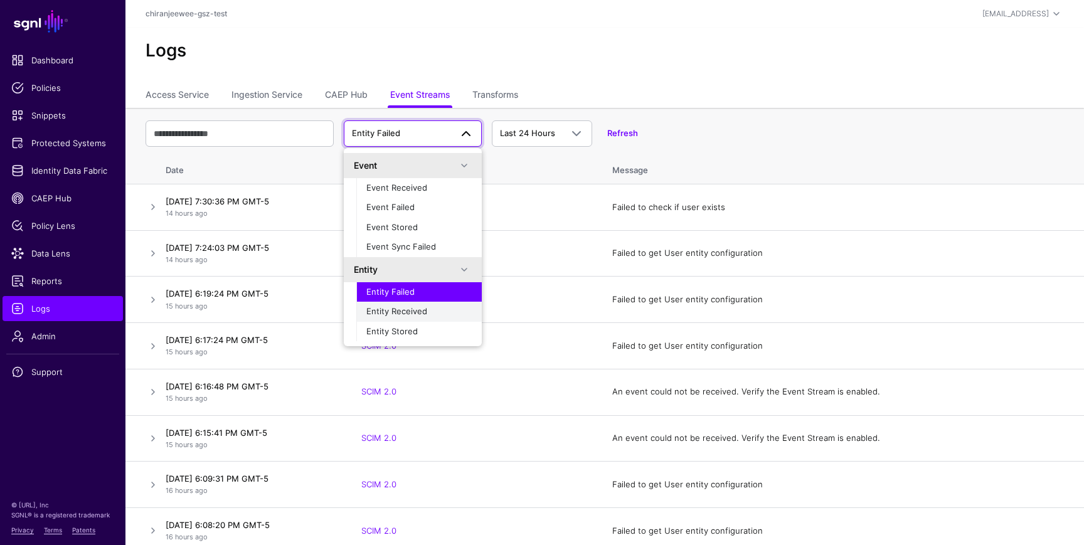
click at [409, 310] on span "Entity Received" at bounding box center [396, 311] width 61 height 10
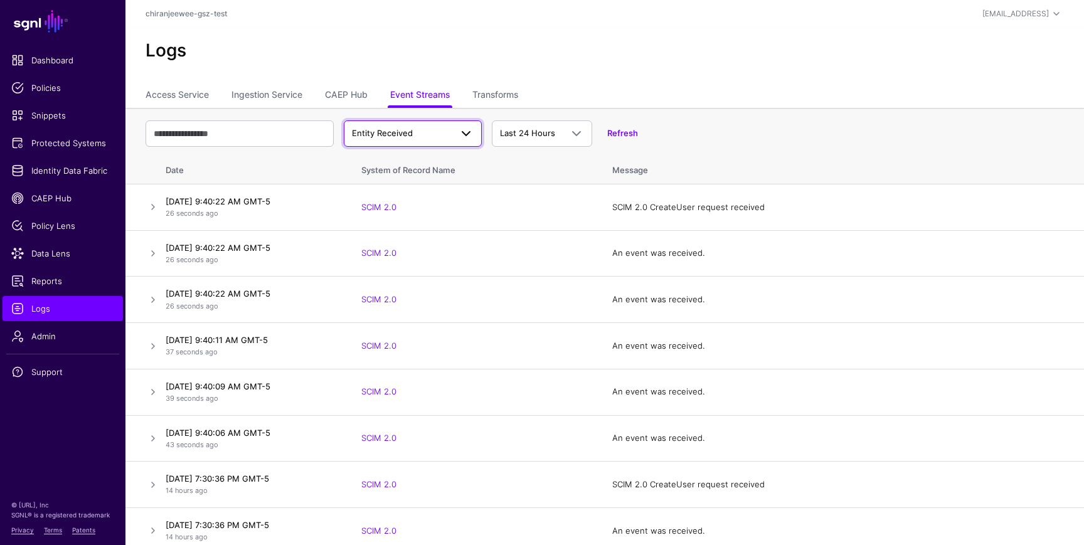
click at [427, 138] on span "Entity Received" at bounding box center [401, 133] width 99 height 13
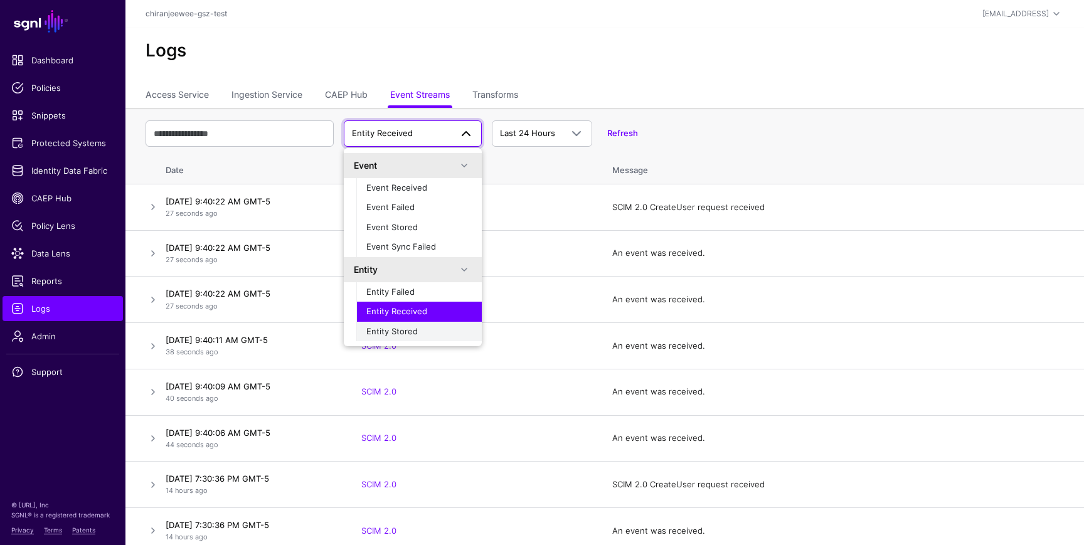
click at [409, 330] on span "Entity Stored" at bounding box center [391, 331] width 51 height 10
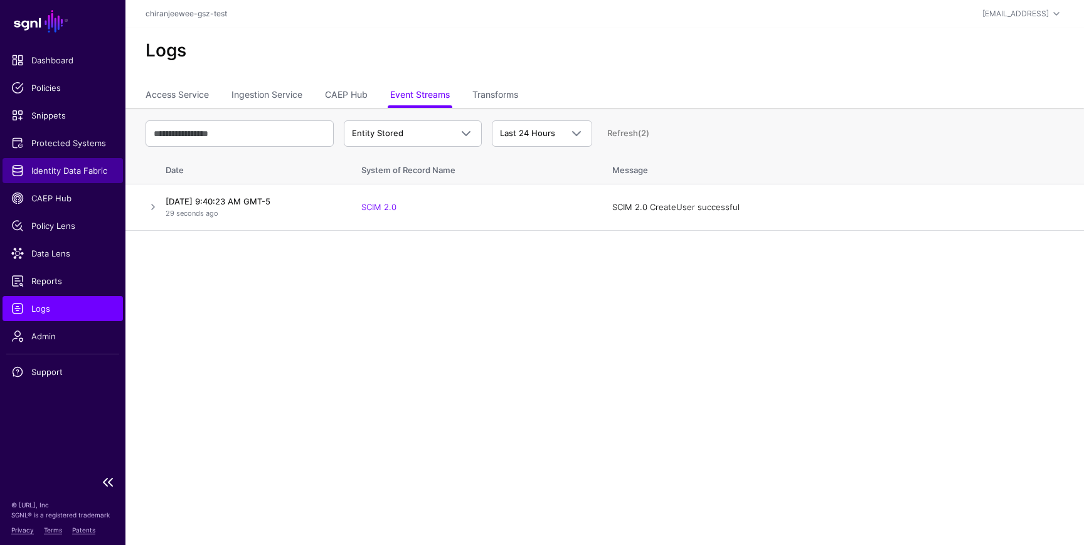
click at [84, 174] on span "Identity Data Fabric" at bounding box center [62, 170] width 103 height 13
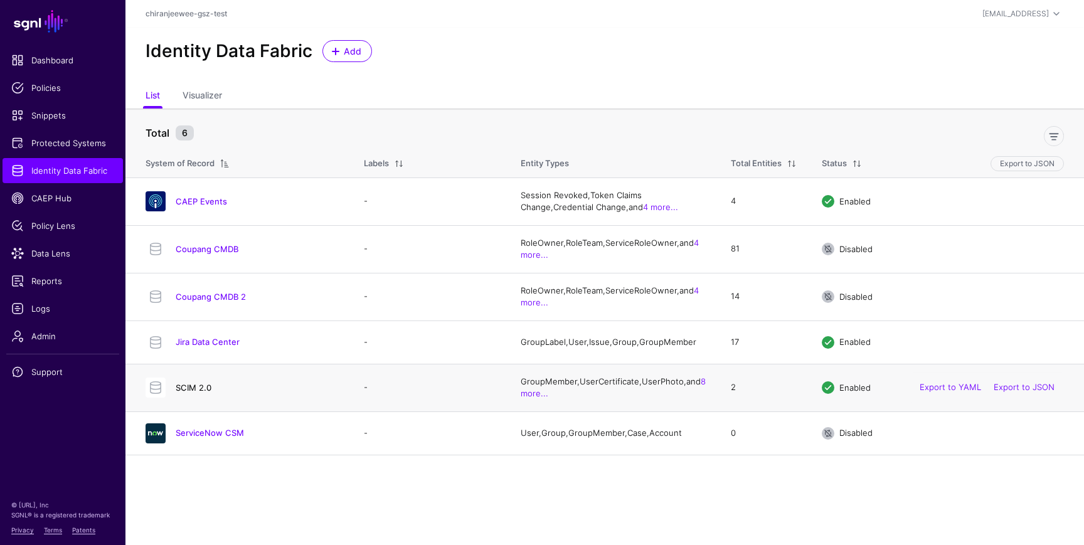
click at [206, 392] on link "SCIM 2.0" at bounding box center [194, 388] width 36 height 10
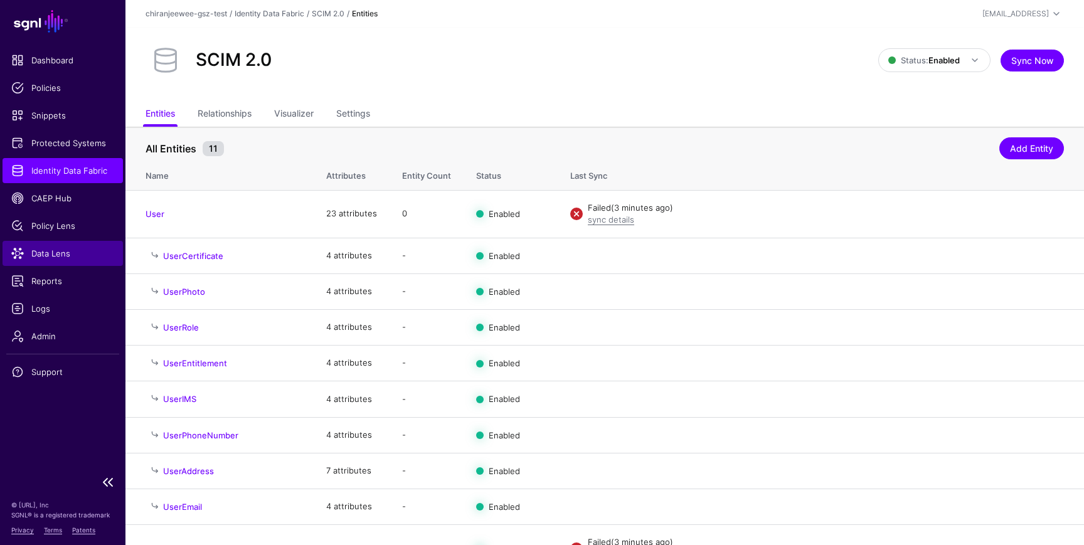
click at [57, 251] on span "Data Lens" at bounding box center [62, 253] width 103 height 13
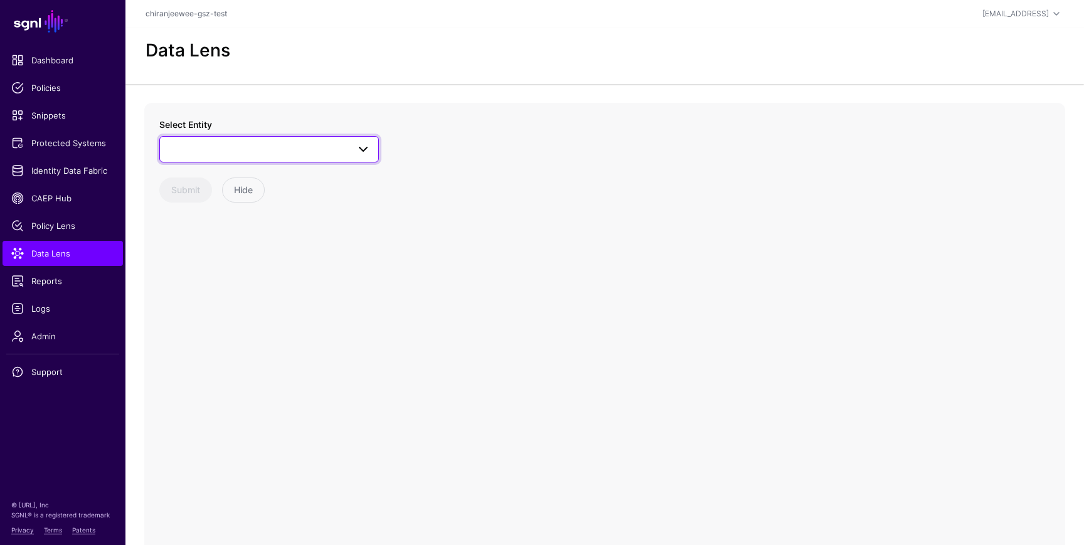
click at [222, 146] on span at bounding box center [269, 149] width 203 height 15
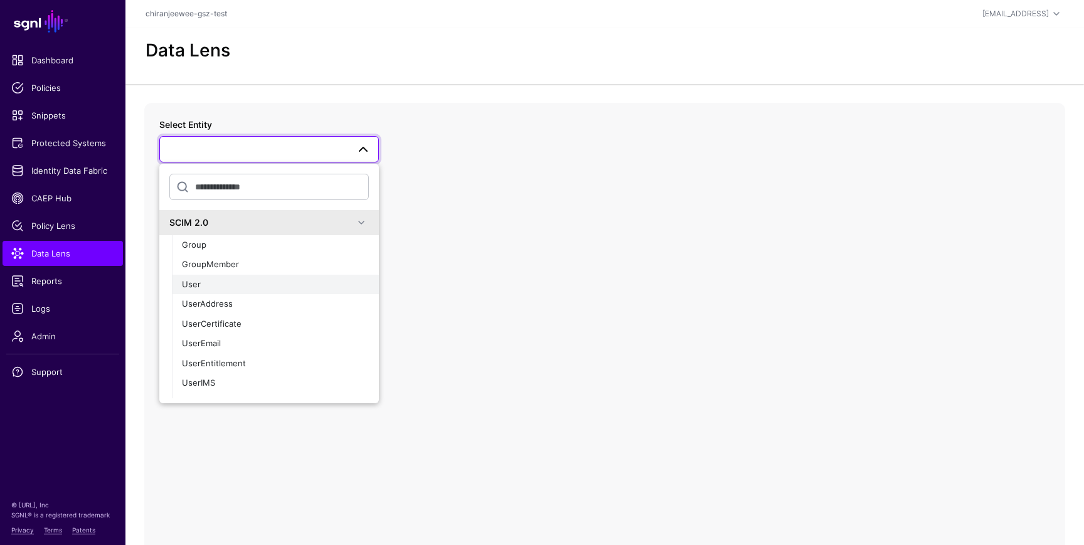
click at [206, 289] on div "User" at bounding box center [275, 285] width 187 height 13
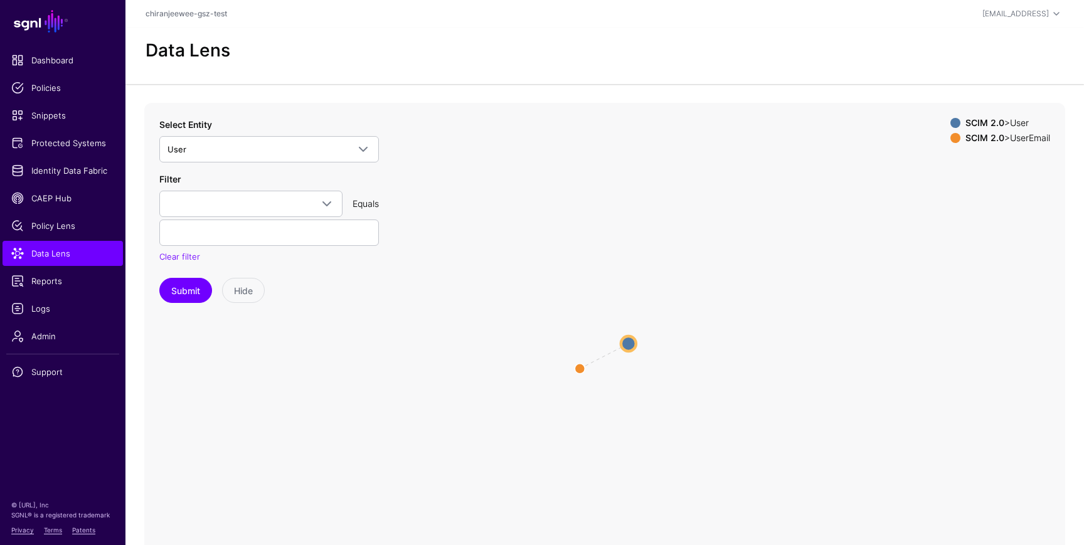
click at [629, 341] on circle at bounding box center [628, 343] width 15 height 15
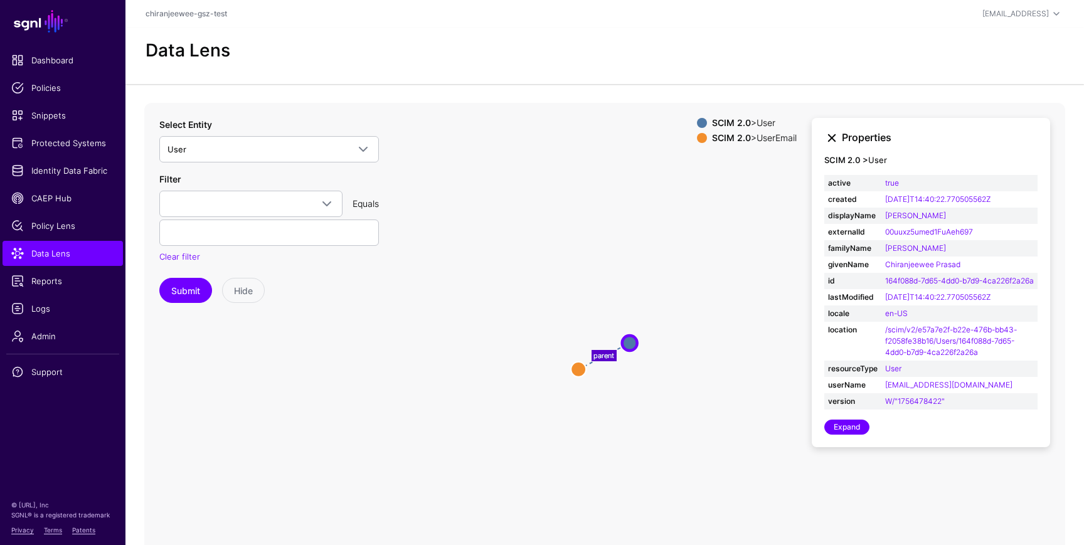
click at [828, 137] on link at bounding box center [832, 138] width 15 height 15
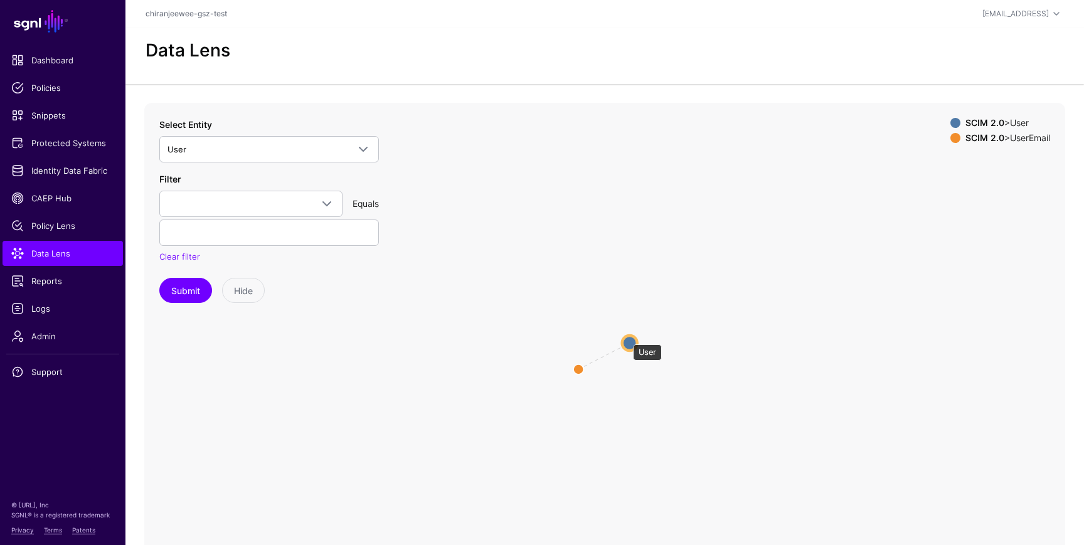
click at [631, 341] on circle at bounding box center [630, 343] width 15 height 15
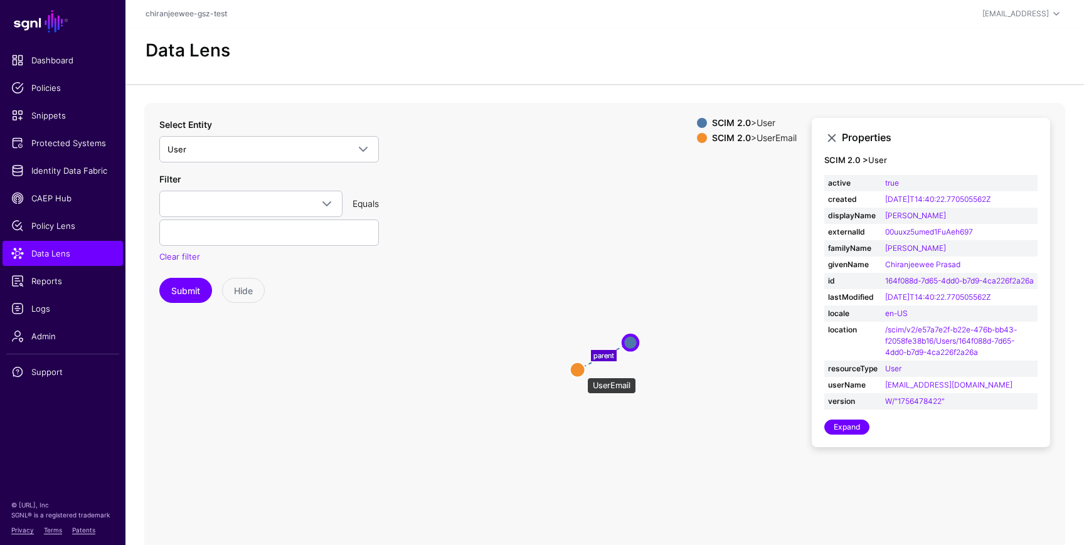
click at [581, 372] on circle at bounding box center [577, 369] width 15 height 15
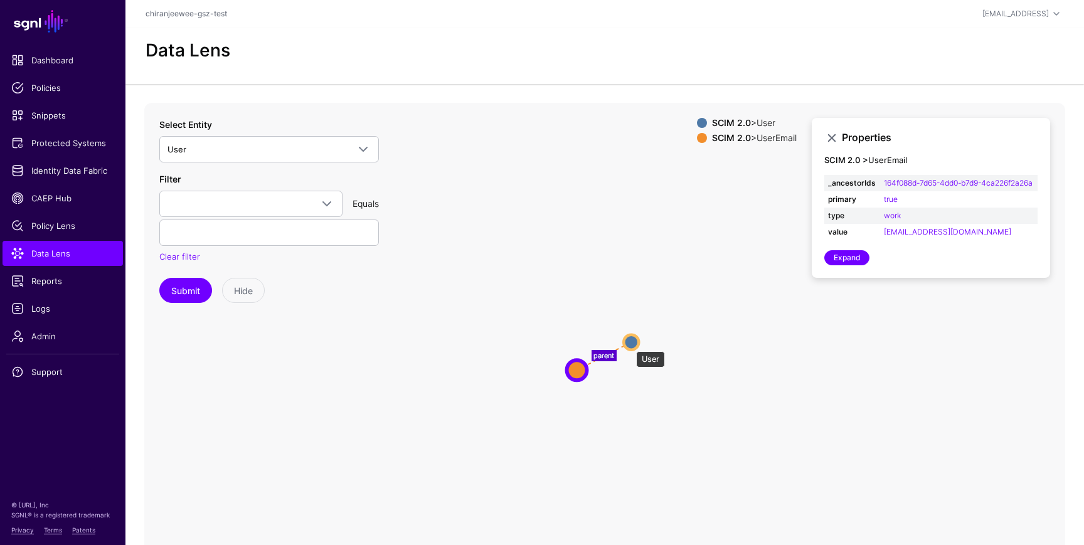
click at [630, 345] on circle at bounding box center [631, 341] width 15 height 15
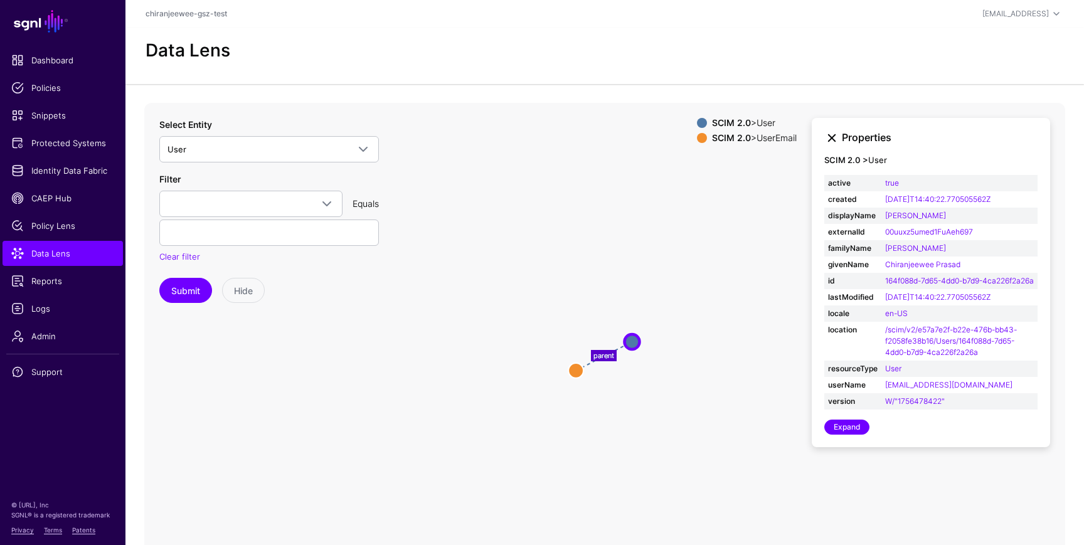
click at [827, 136] on link at bounding box center [832, 138] width 15 height 15
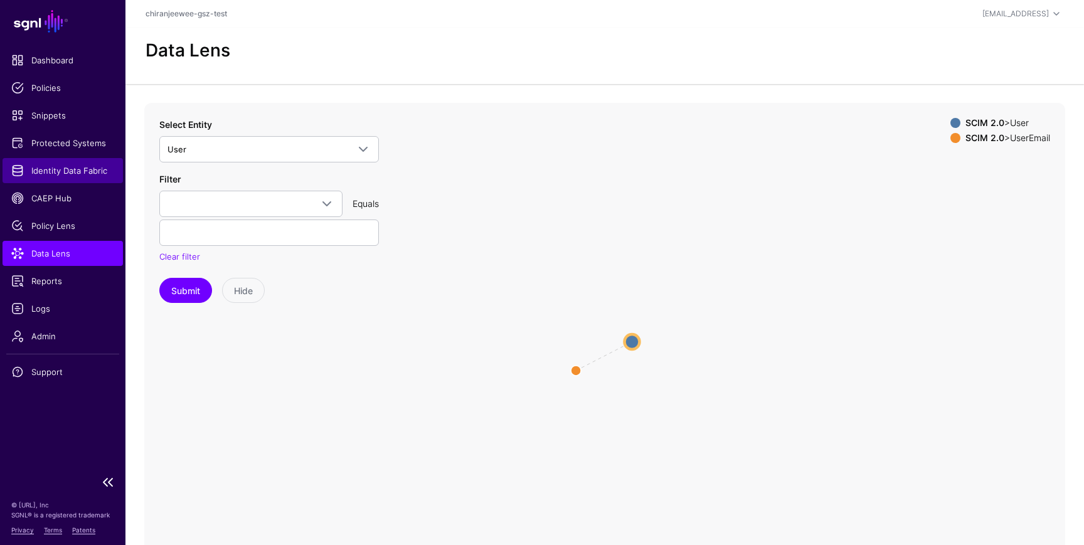
click at [80, 179] on link "Identity Data Fabric" at bounding box center [63, 170] width 120 height 25
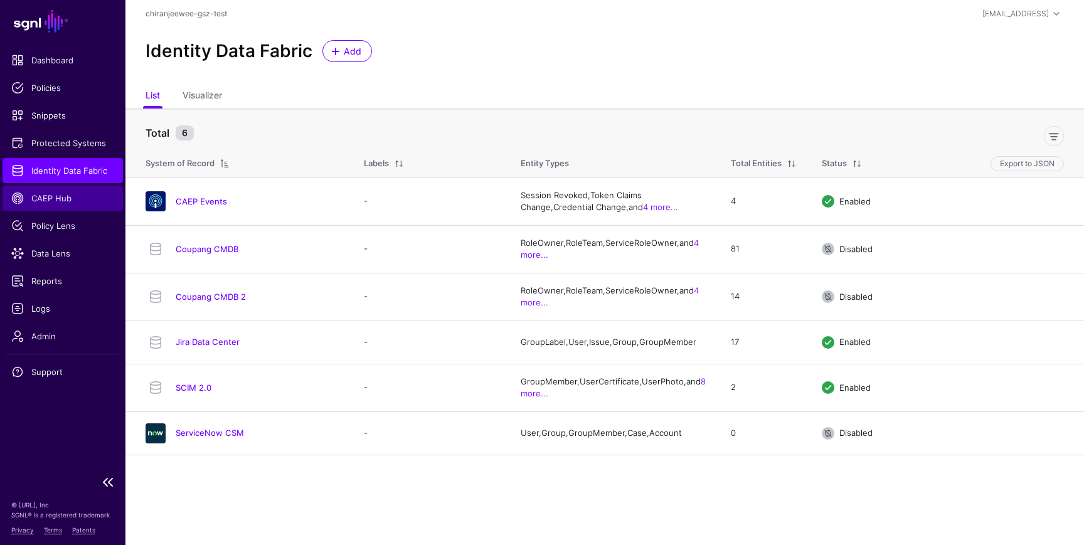
click at [80, 196] on span "CAEP Hub" at bounding box center [62, 198] width 103 height 13
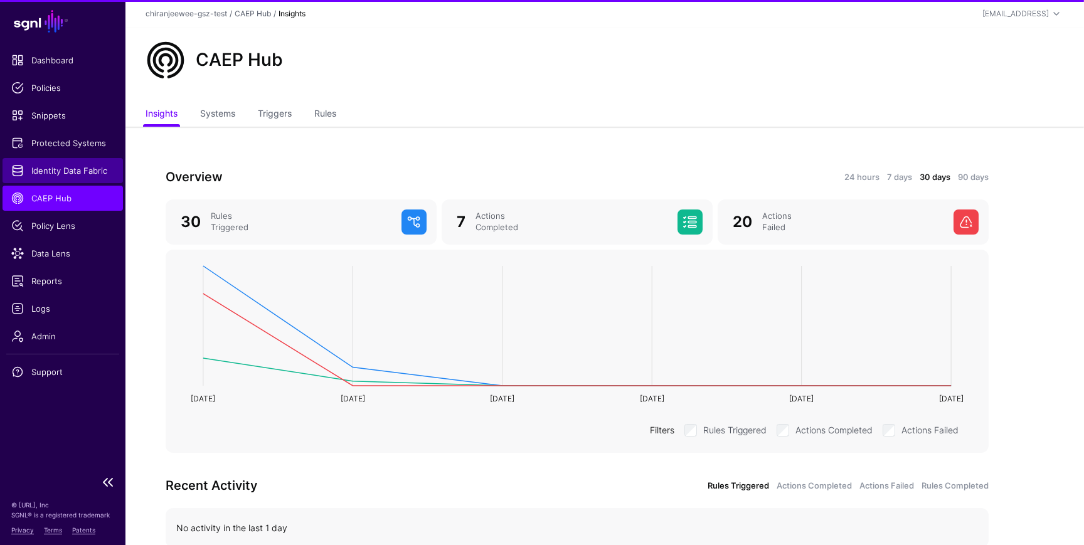
click at [57, 169] on span "Identity Data Fabric" at bounding box center [62, 170] width 103 height 13
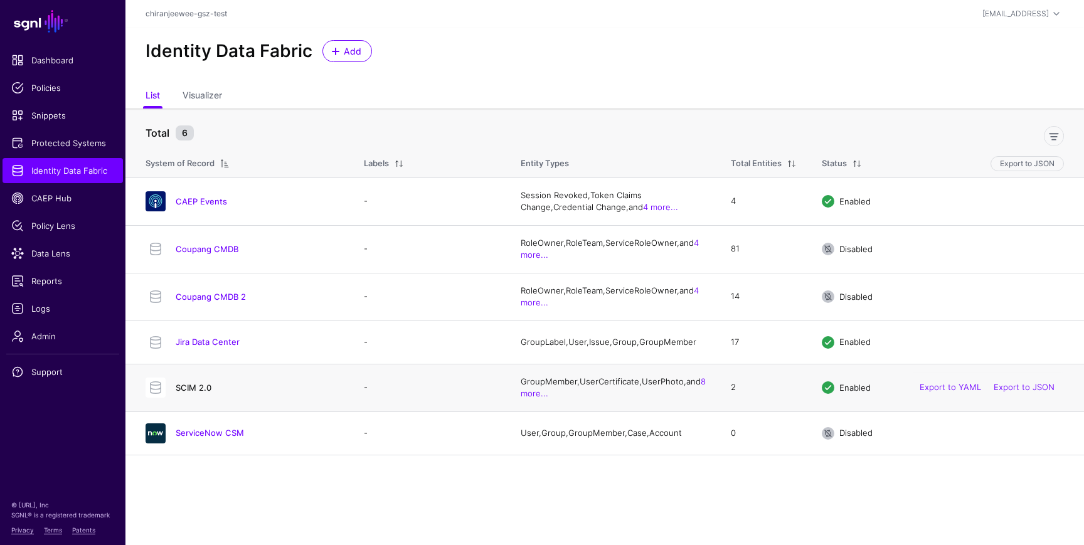
click at [189, 392] on link "SCIM 2.0" at bounding box center [194, 388] width 36 height 10
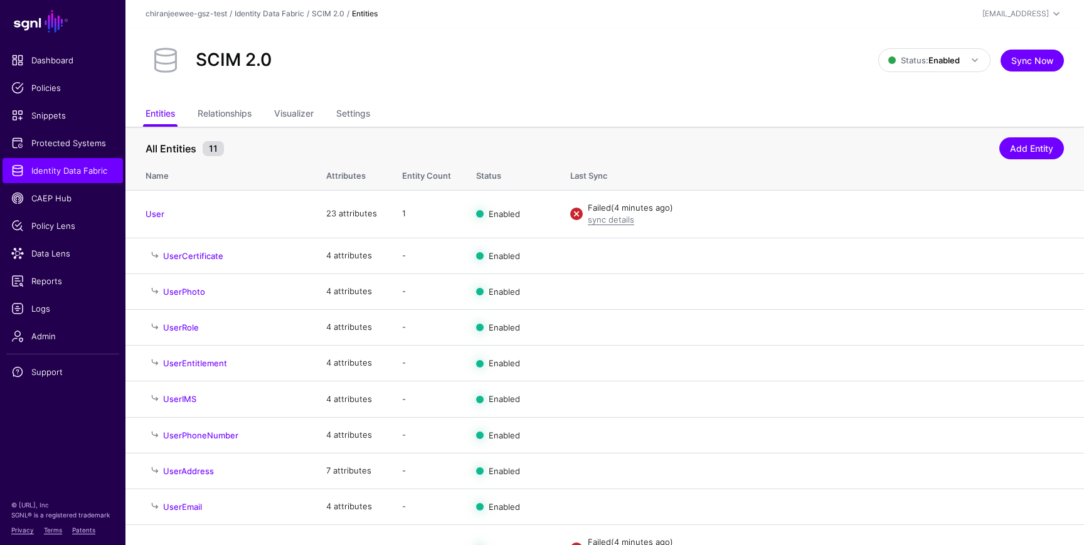
scroll to position [67, 0]
click at [50, 304] on span "Logs" at bounding box center [62, 308] width 103 height 13
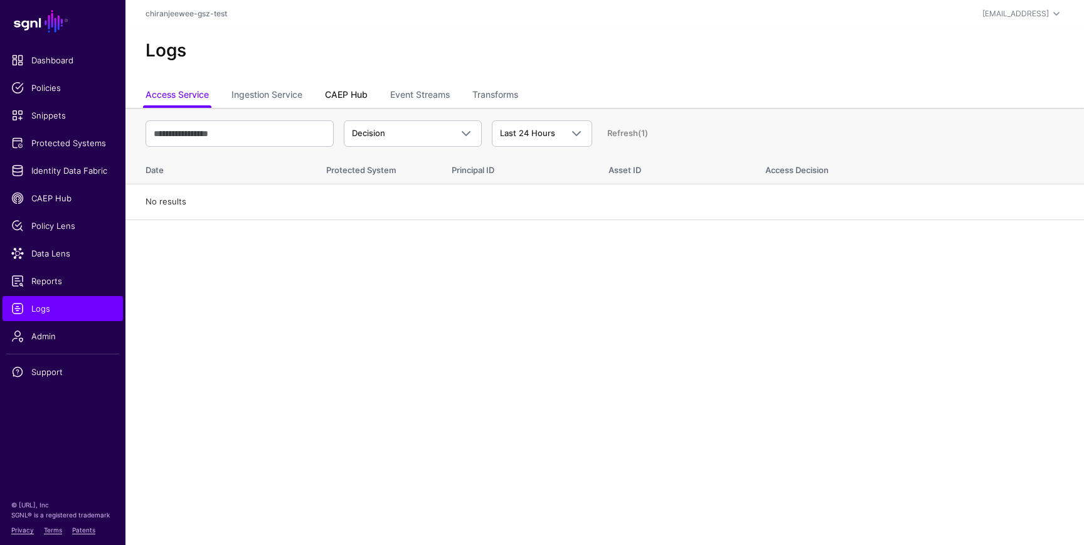
click at [341, 93] on link "CAEP Hub" at bounding box center [346, 96] width 43 height 24
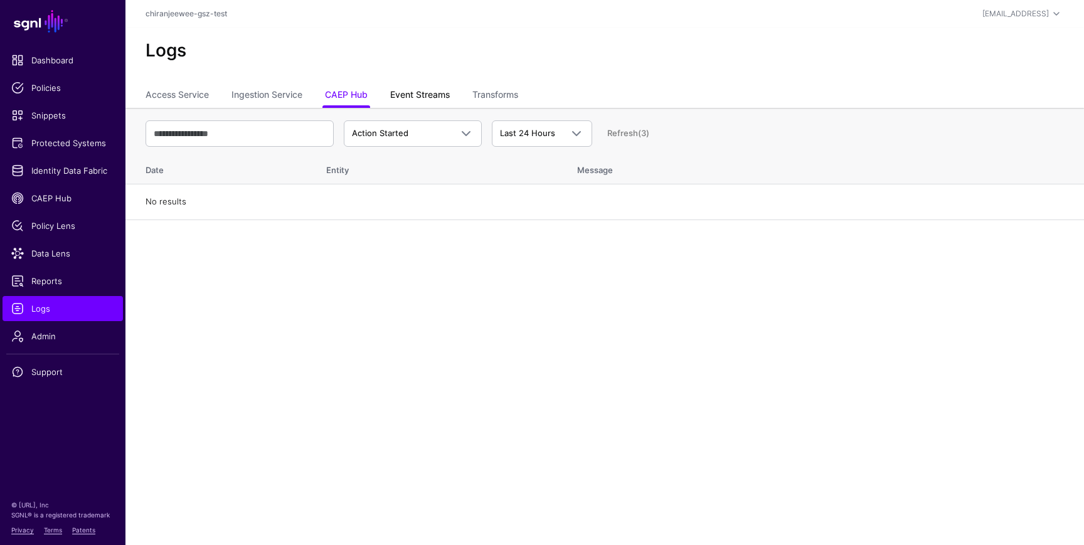
click at [410, 102] on link "Event Streams" at bounding box center [420, 96] width 60 height 24
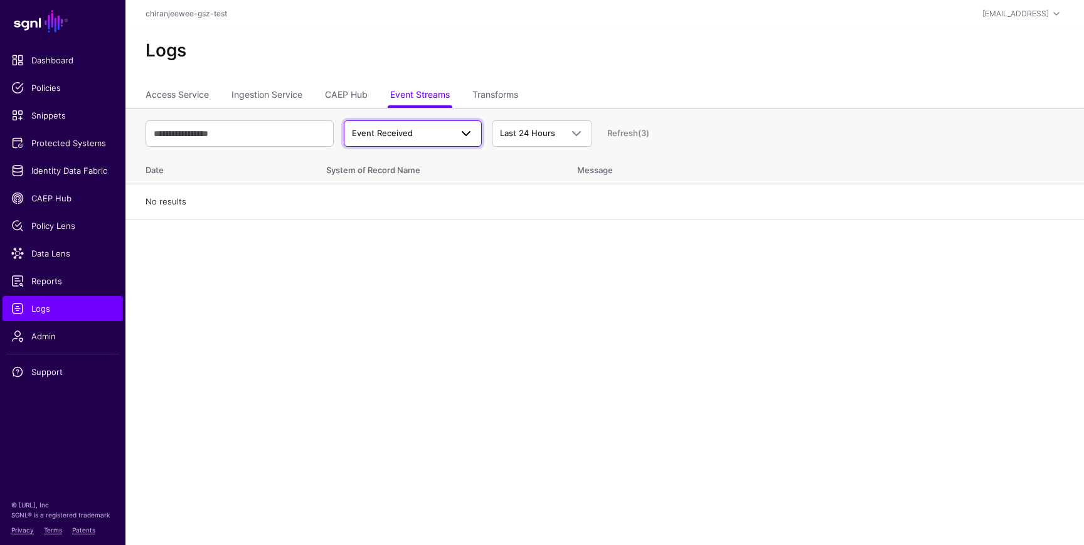
click at [403, 133] on span "Event Received" at bounding box center [382, 133] width 61 height 10
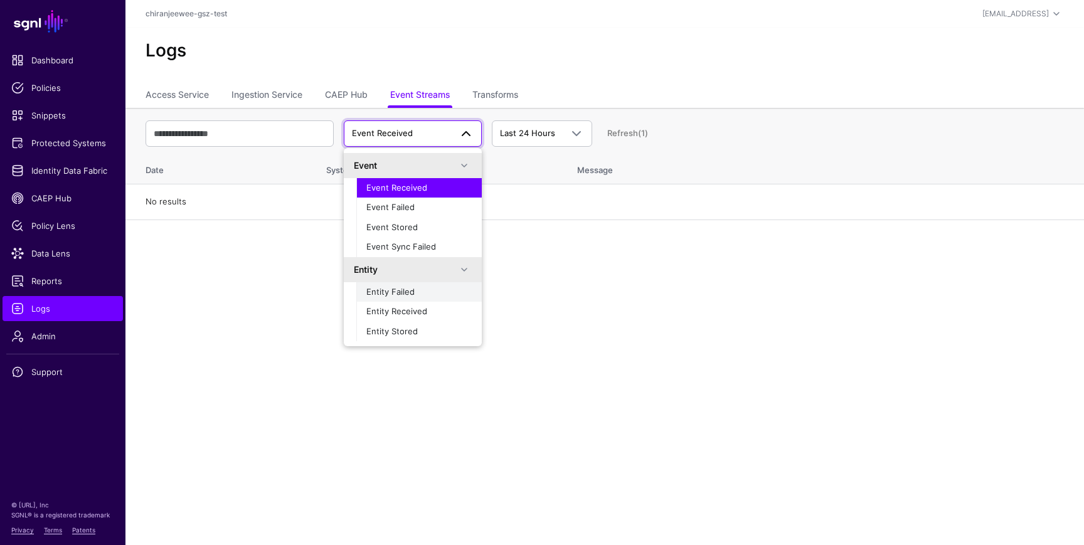
click at [402, 286] on div "Entity Failed" at bounding box center [418, 292] width 105 height 13
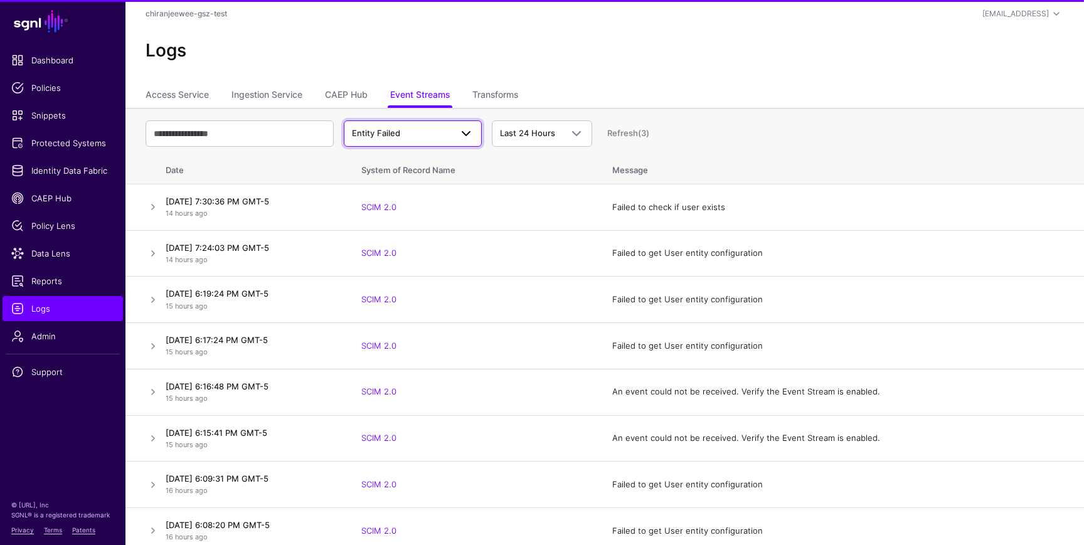
click at [400, 139] on span "Entity Failed" at bounding box center [413, 133] width 122 height 15
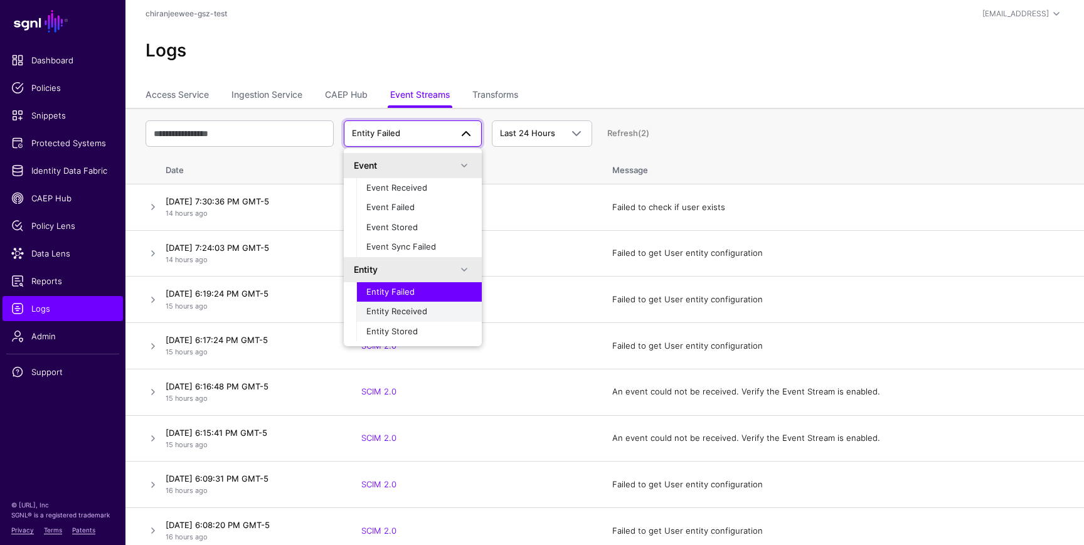
click at [400, 304] on button "Entity Received" at bounding box center [419, 312] width 126 height 20
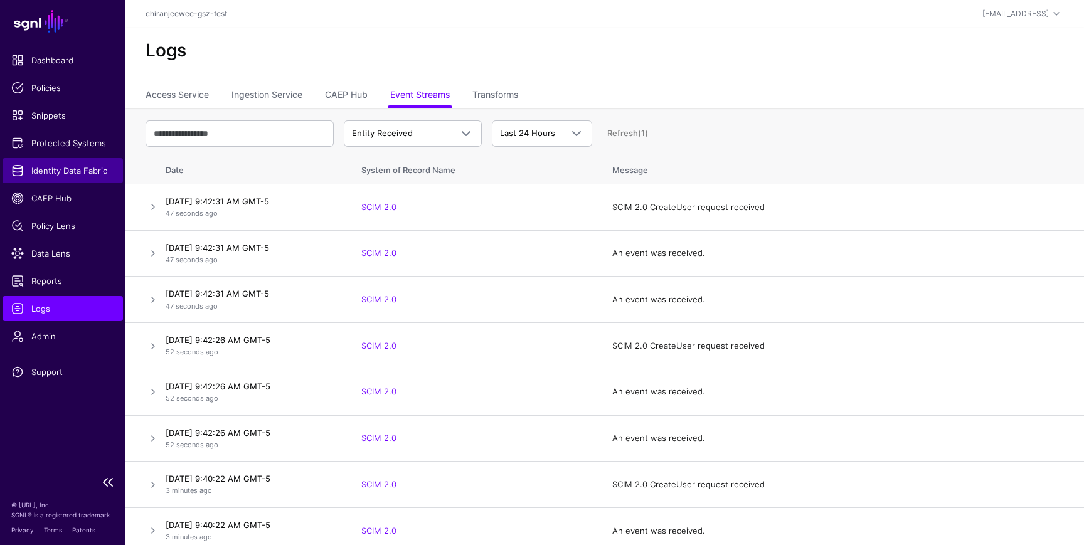
click at [60, 171] on span "Identity Data Fabric" at bounding box center [62, 170] width 103 height 13
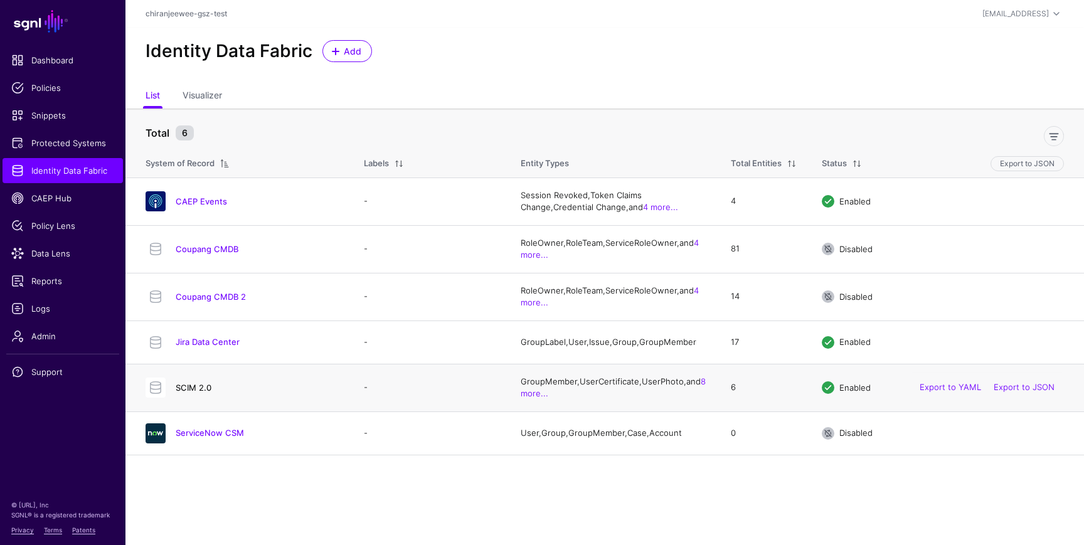
click at [187, 393] on link "SCIM 2.0" at bounding box center [194, 388] width 36 height 10
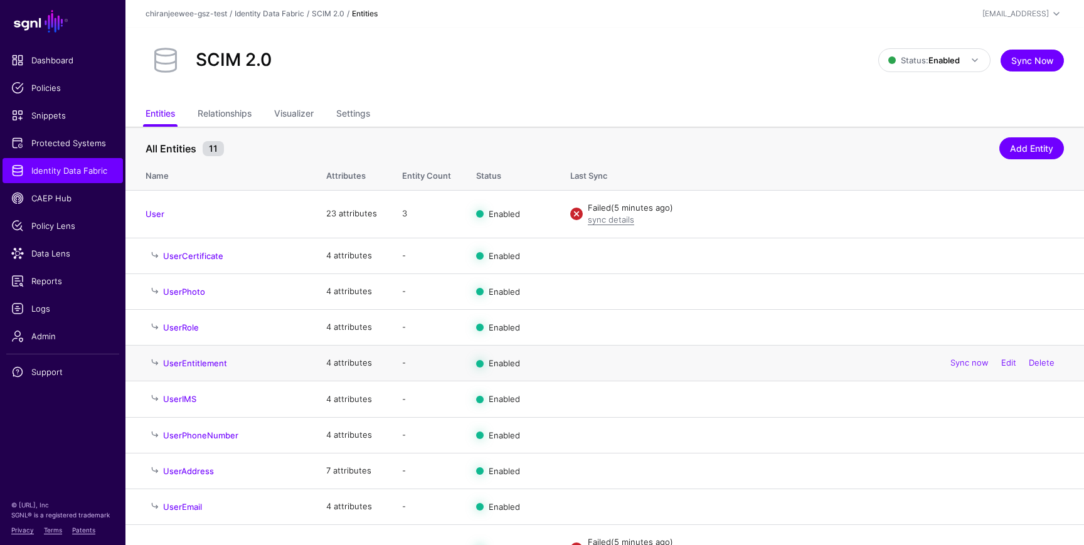
scroll to position [67, 0]
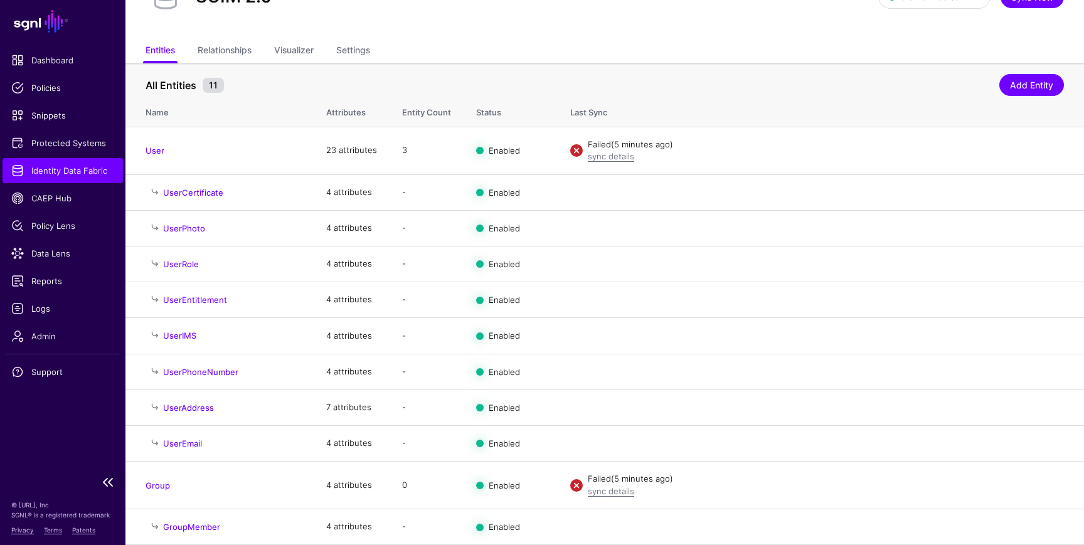
click at [67, 168] on span "Identity Data Fabric" at bounding box center [62, 170] width 103 height 13
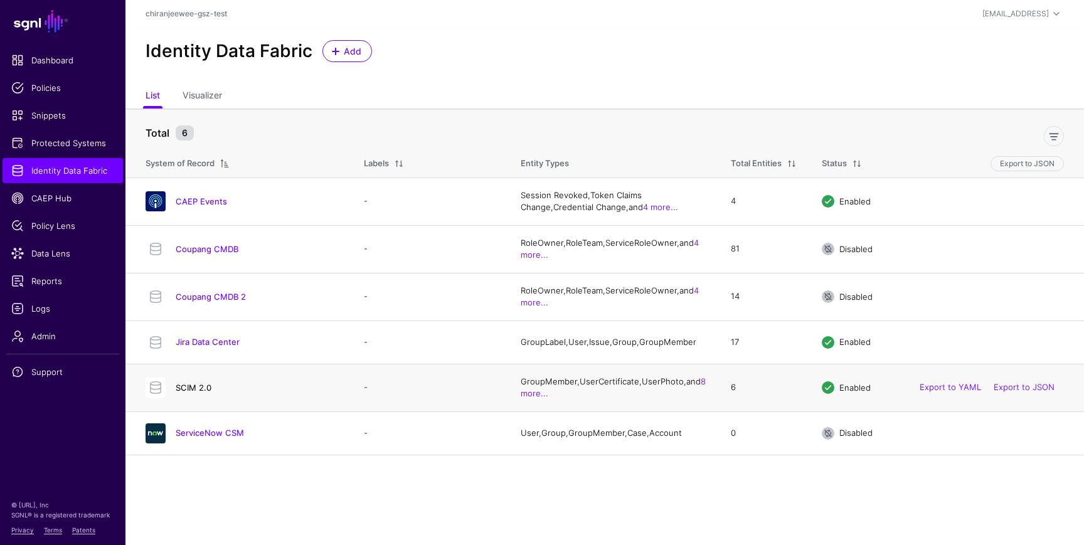
click at [203, 391] on link "SCIM 2.0" at bounding box center [194, 388] width 36 height 10
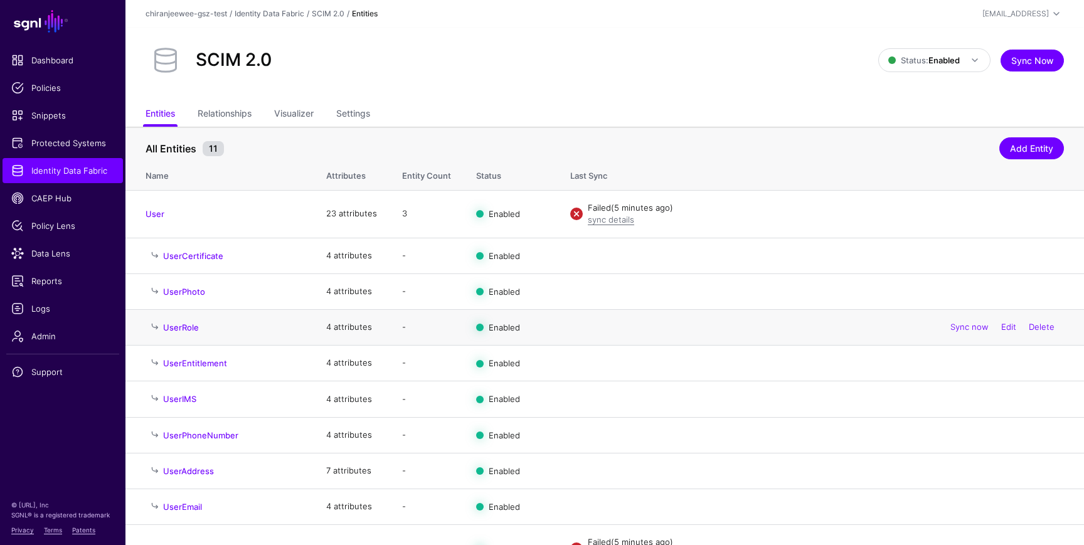
scroll to position [67, 0]
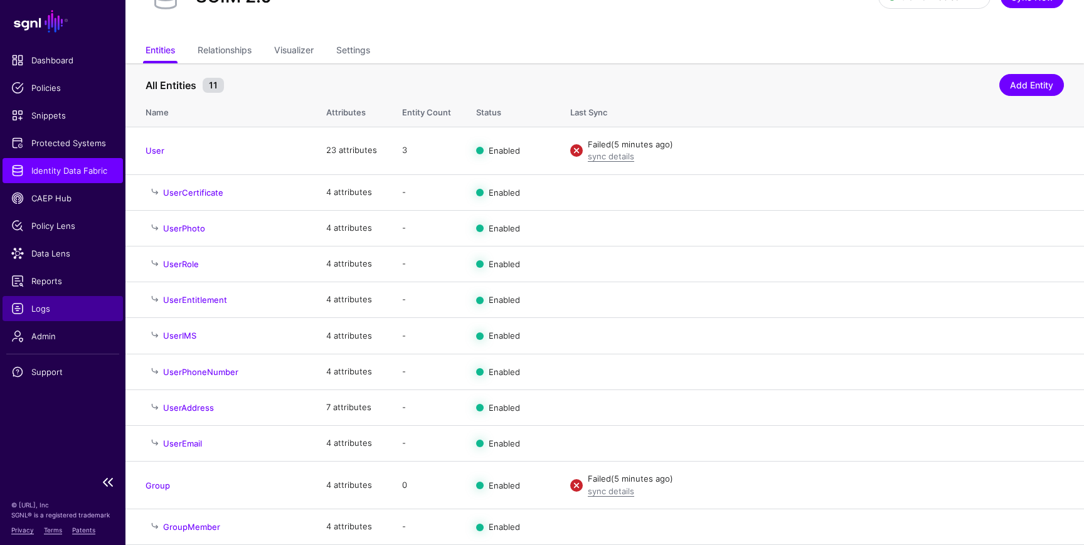
click at [43, 308] on span "Logs" at bounding box center [62, 308] width 103 height 13
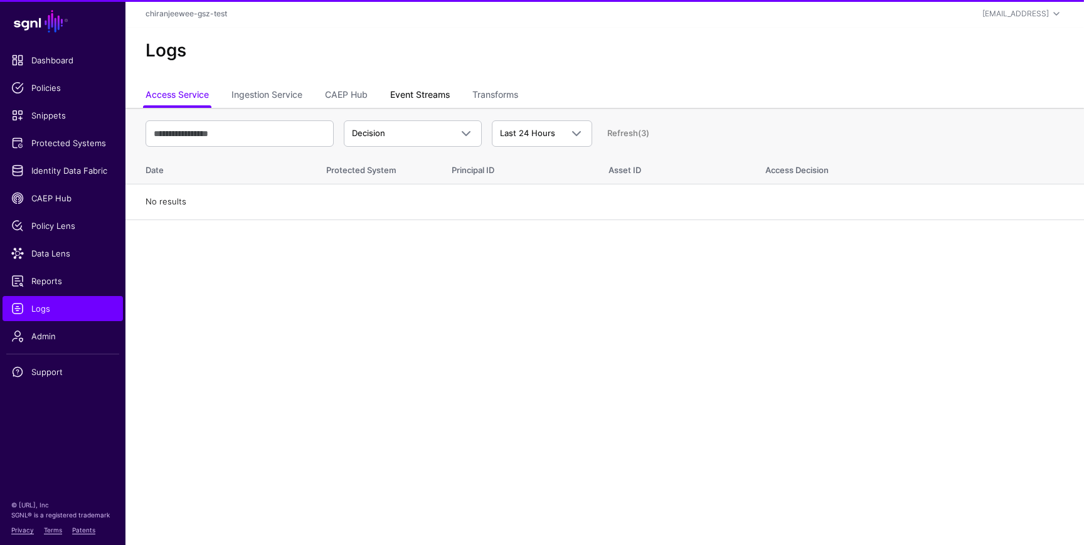
click at [437, 94] on link "Event Streams" at bounding box center [420, 96] width 60 height 24
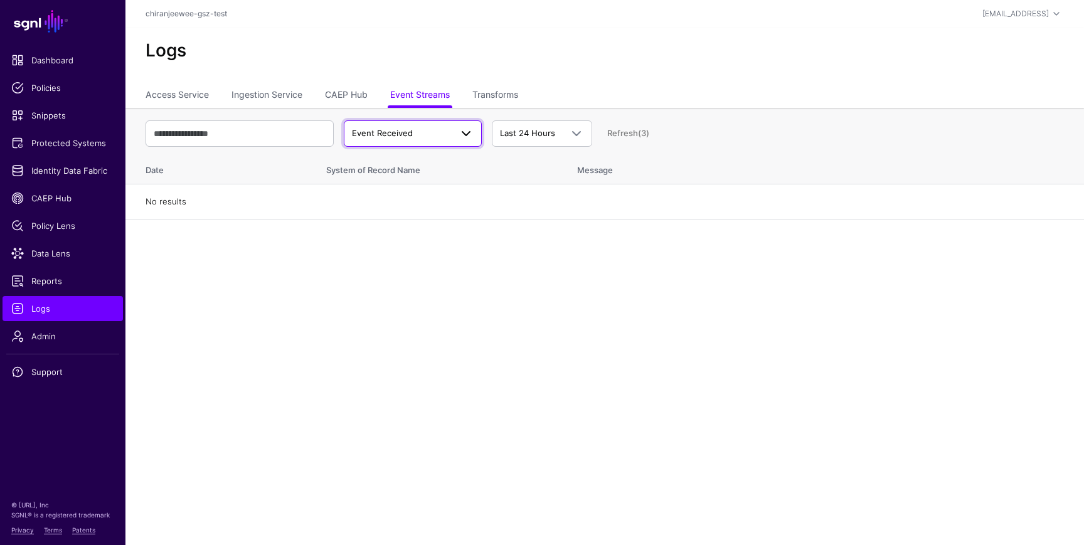
click at [407, 137] on span "Event Received" at bounding box center [382, 133] width 61 height 10
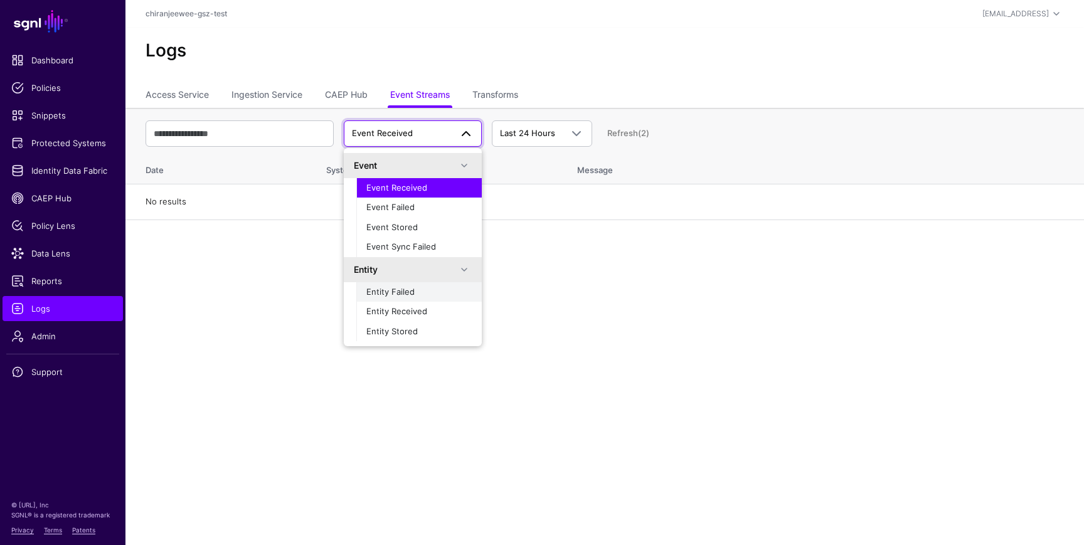
click at [400, 292] on span "Entity Failed" at bounding box center [390, 292] width 48 height 10
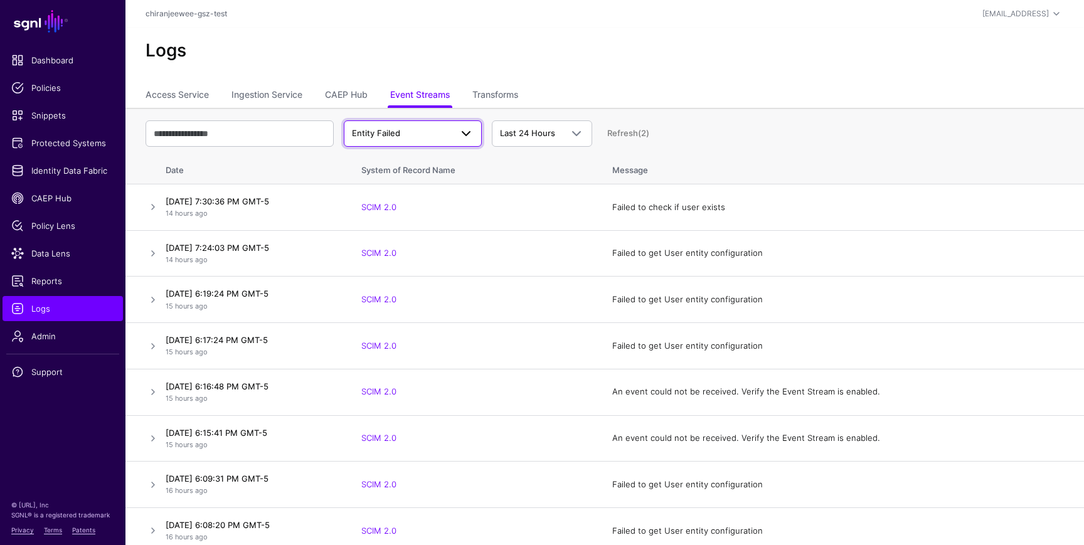
click at [418, 134] on span "Entity Failed" at bounding box center [401, 133] width 99 height 13
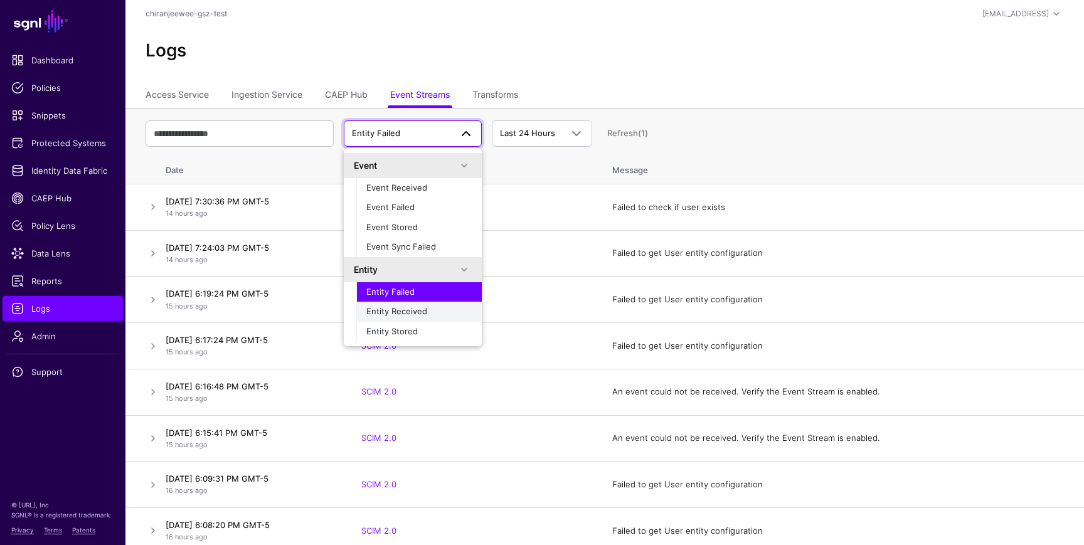
click at [419, 314] on span "Entity Received" at bounding box center [396, 311] width 61 height 10
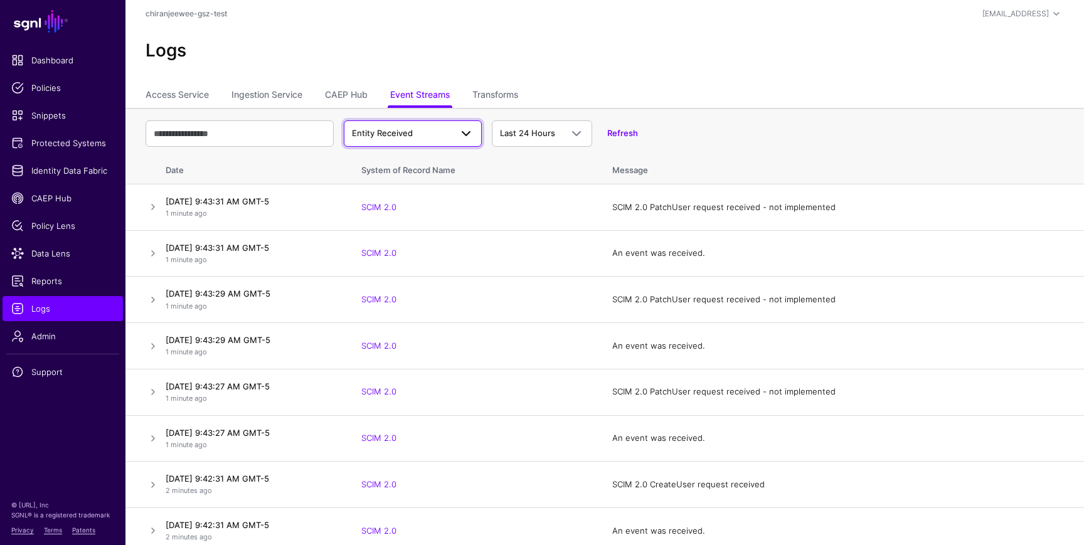
click at [414, 144] on link "Entity Received" at bounding box center [413, 133] width 138 height 26
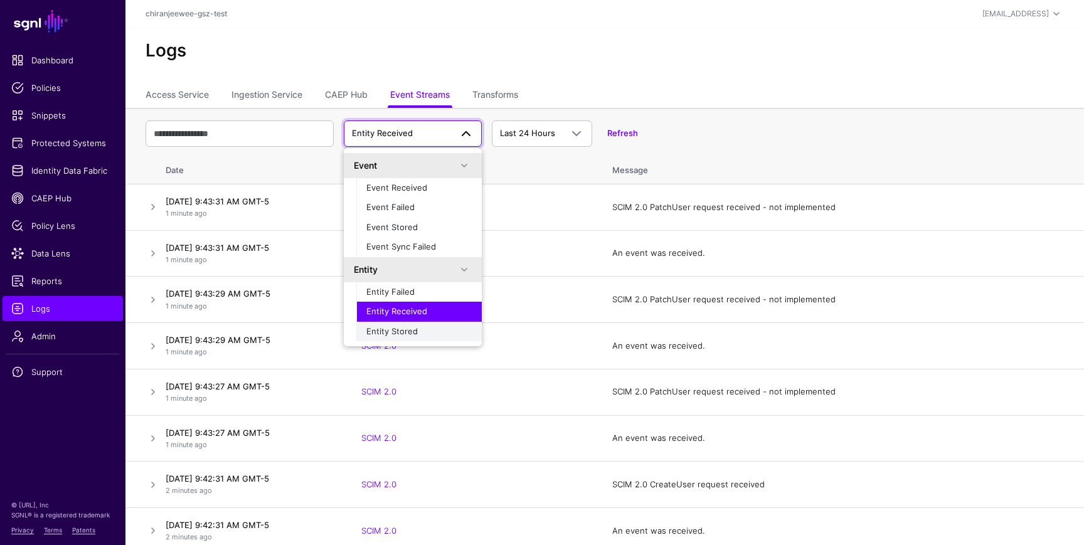
click at [412, 331] on span "Entity Stored" at bounding box center [391, 331] width 51 height 10
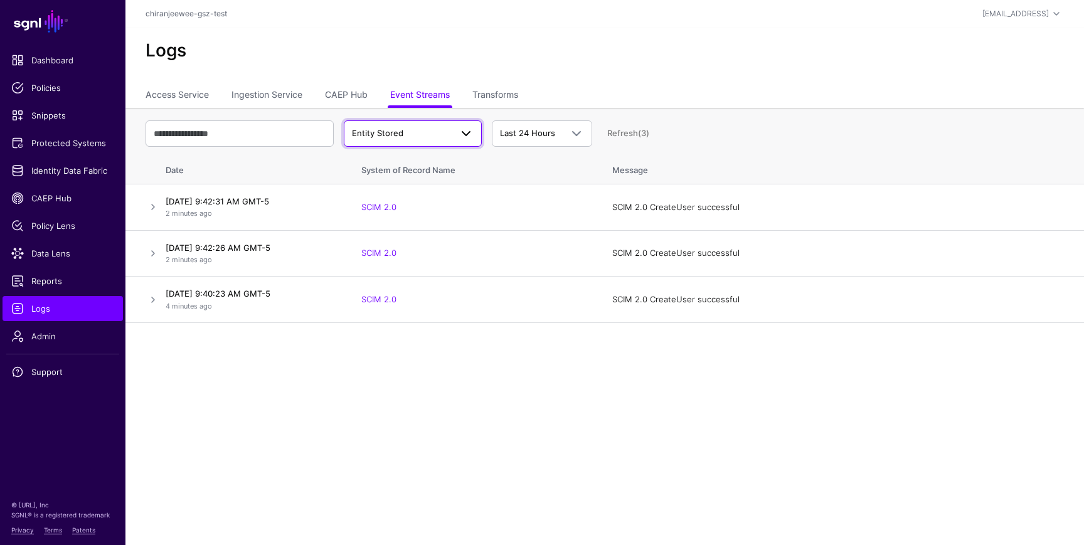
click at [410, 131] on span "Entity Stored" at bounding box center [401, 133] width 99 height 13
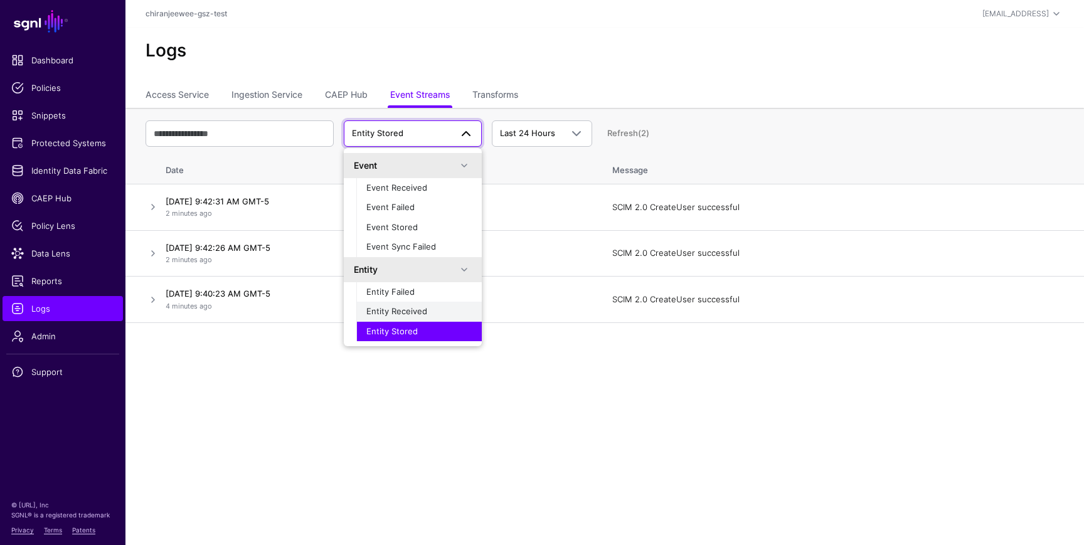
click at [419, 308] on span "Entity Received" at bounding box center [396, 311] width 61 height 10
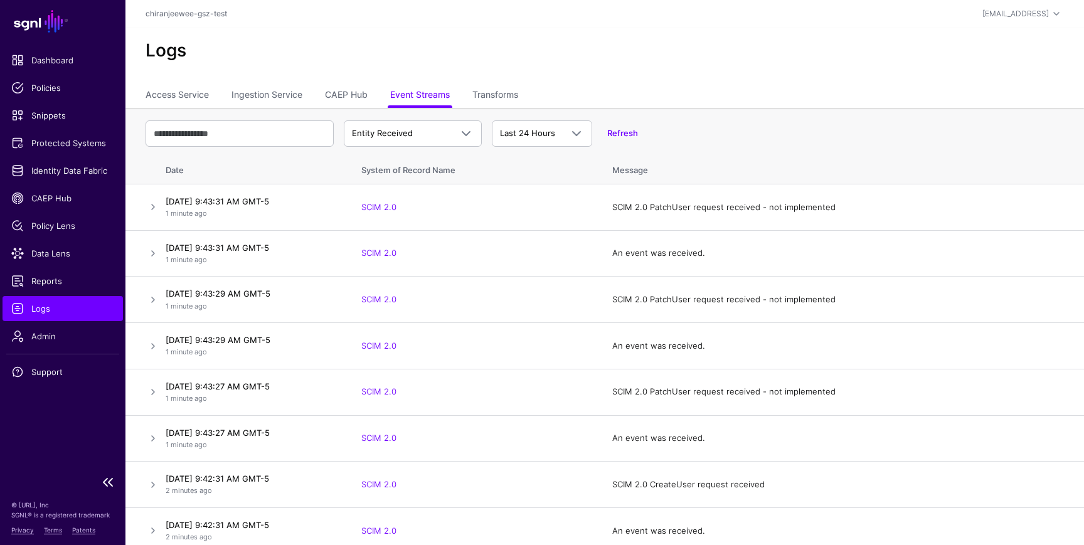
click at [62, 239] on ul "Dashboard Policies Snippets Protected Systems Identity Data Fabric CAEP Hub Pol…" at bounding box center [63, 258] width 126 height 421
click at [62, 254] on span "Data Lens" at bounding box center [62, 253] width 103 height 13
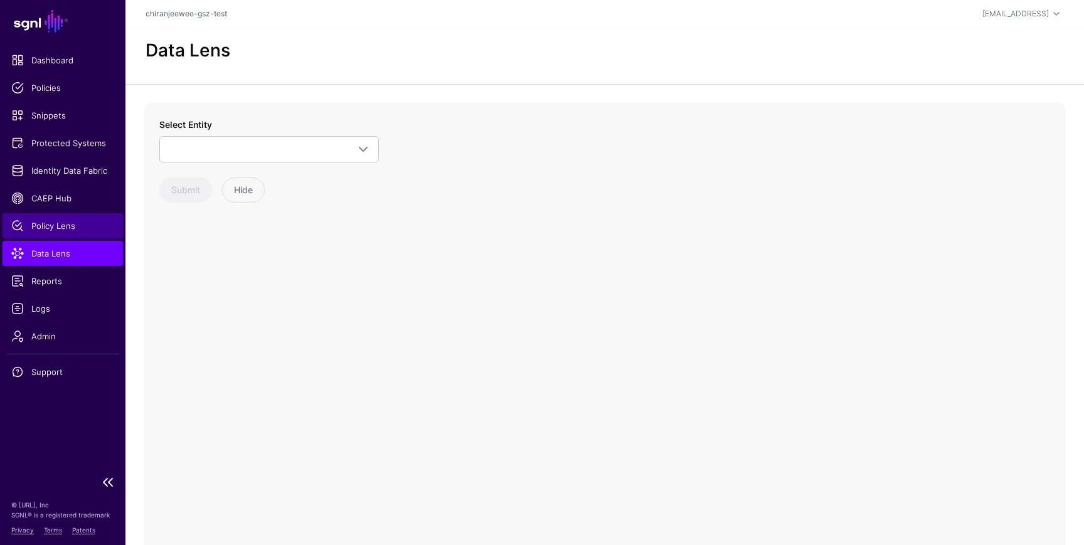
click at [68, 226] on span "Policy Lens" at bounding box center [62, 226] width 103 height 13
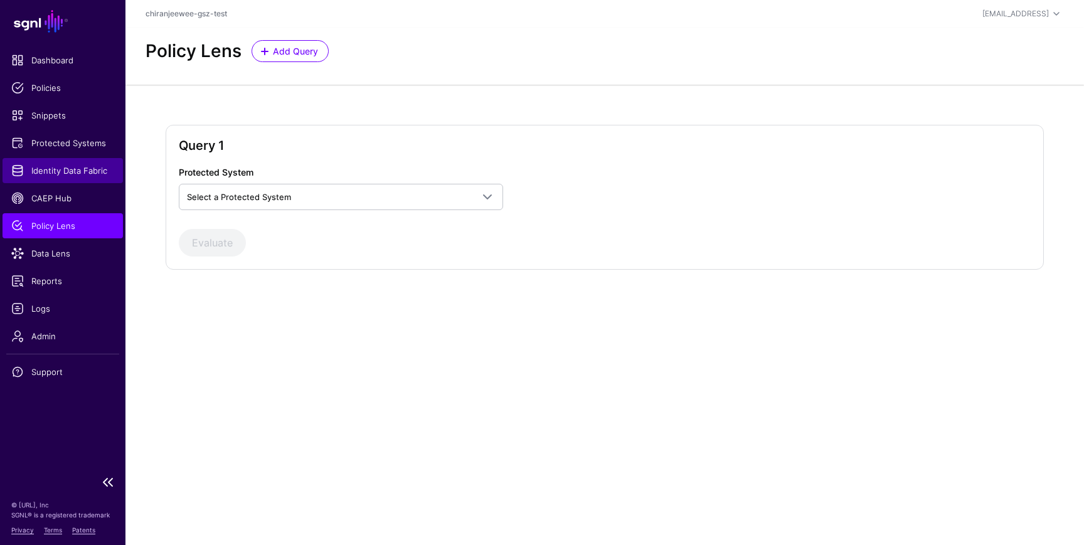
click at [73, 172] on span "Identity Data Fabric" at bounding box center [62, 170] width 103 height 13
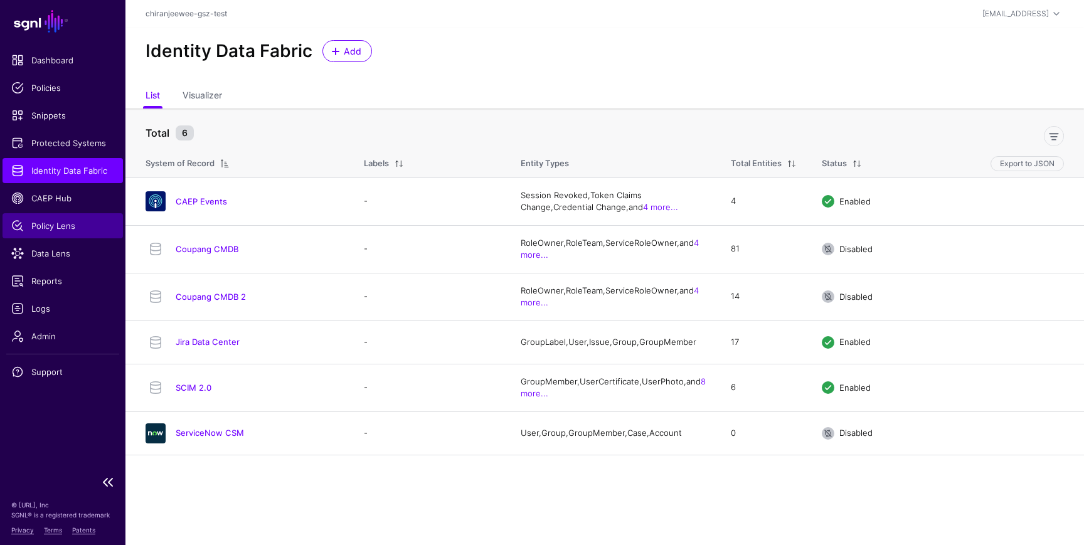
click at [67, 233] on link "Policy Lens" at bounding box center [63, 225] width 120 height 25
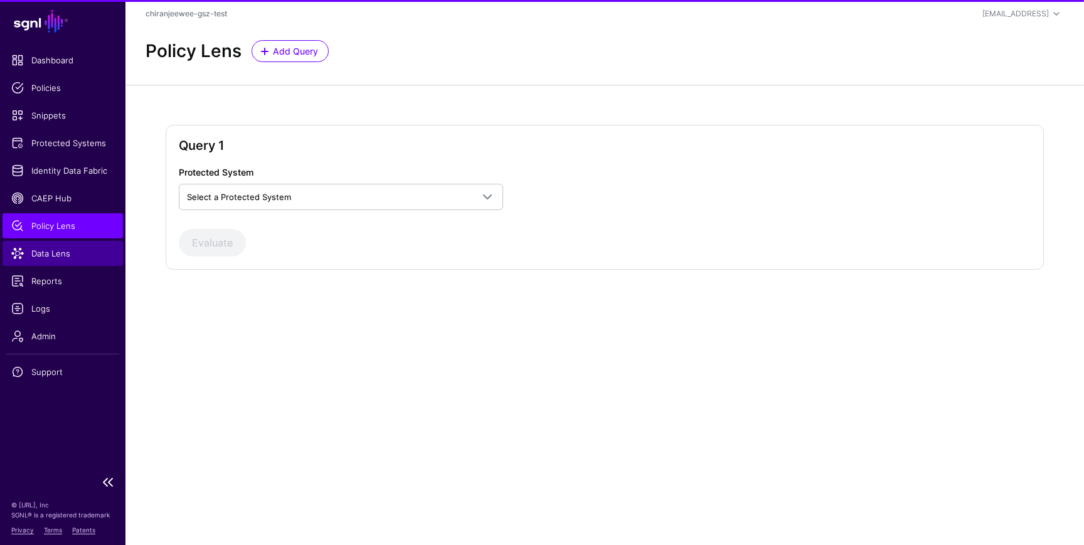
click at [63, 253] on span "Data Lens" at bounding box center [62, 253] width 103 height 13
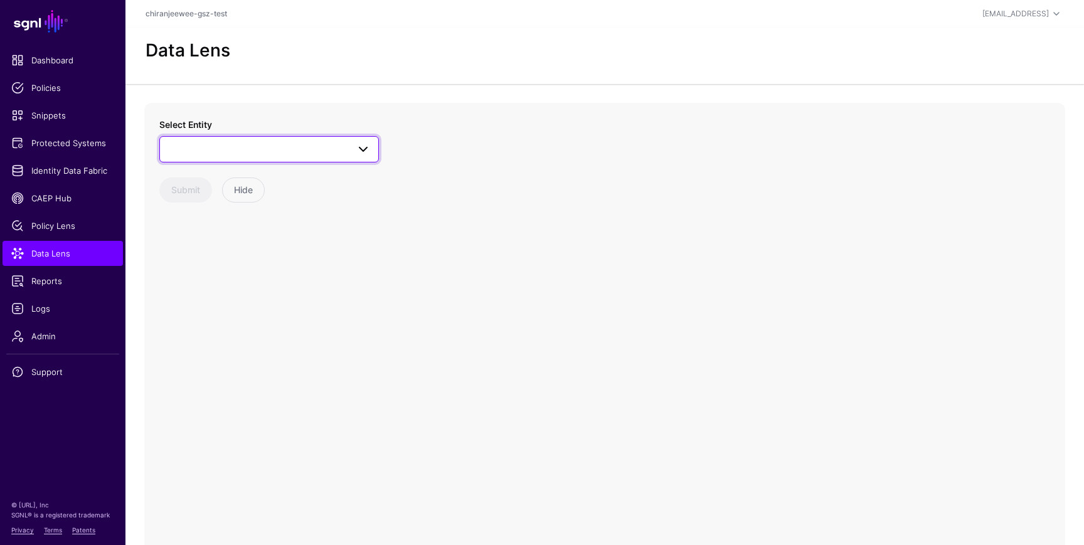
click at [240, 152] on span at bounding box center [269, 149] width 203 height 15
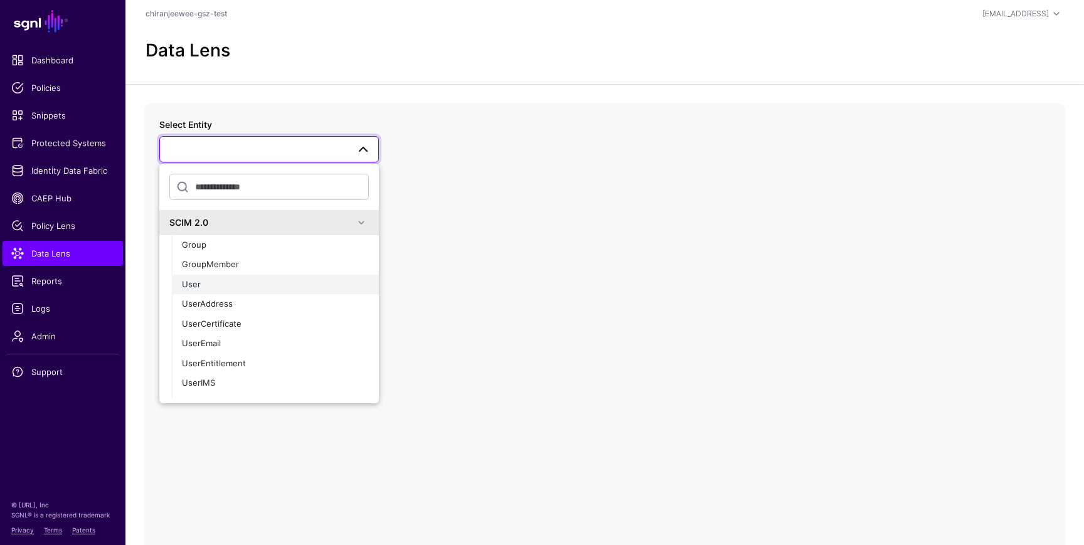
click at [222, 282] on div "User" at bounding box center [275, 285] width 187 height 13
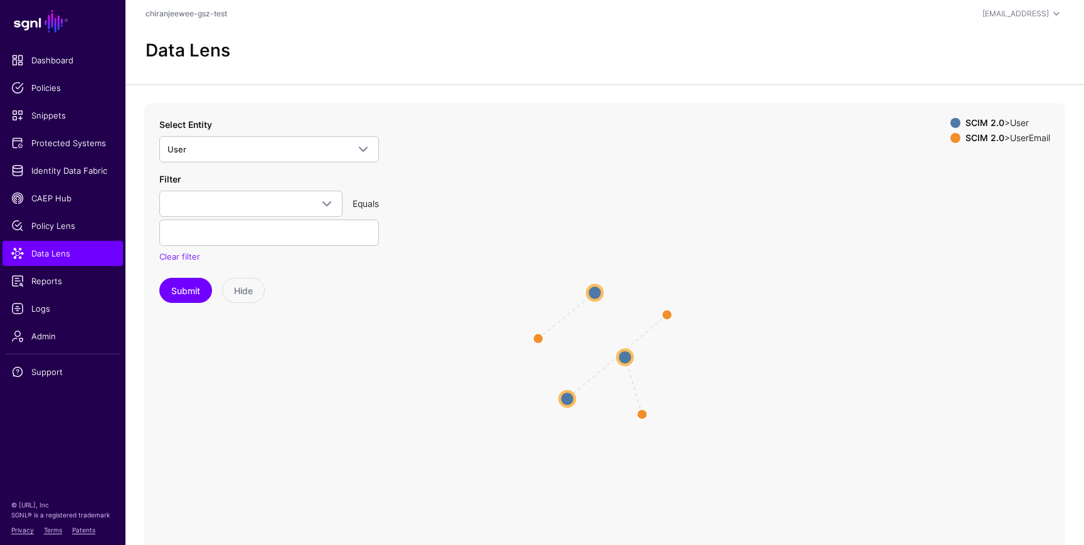
click at [592, 295] on circle at bounding box center [594, 292] width 15 height 15
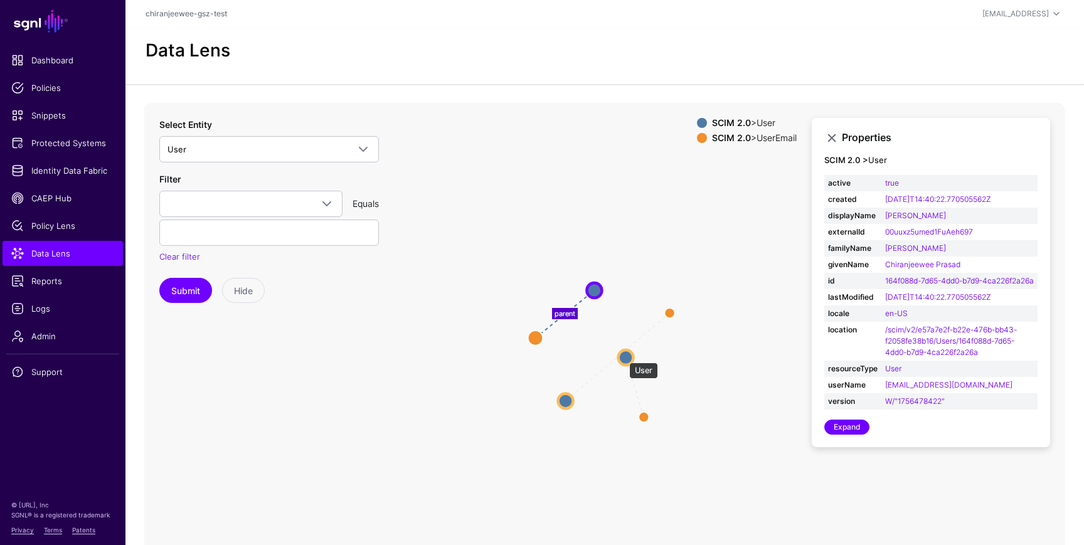
click at [623, 356] on circle at bounding box center [626, 357] width 15 height 15
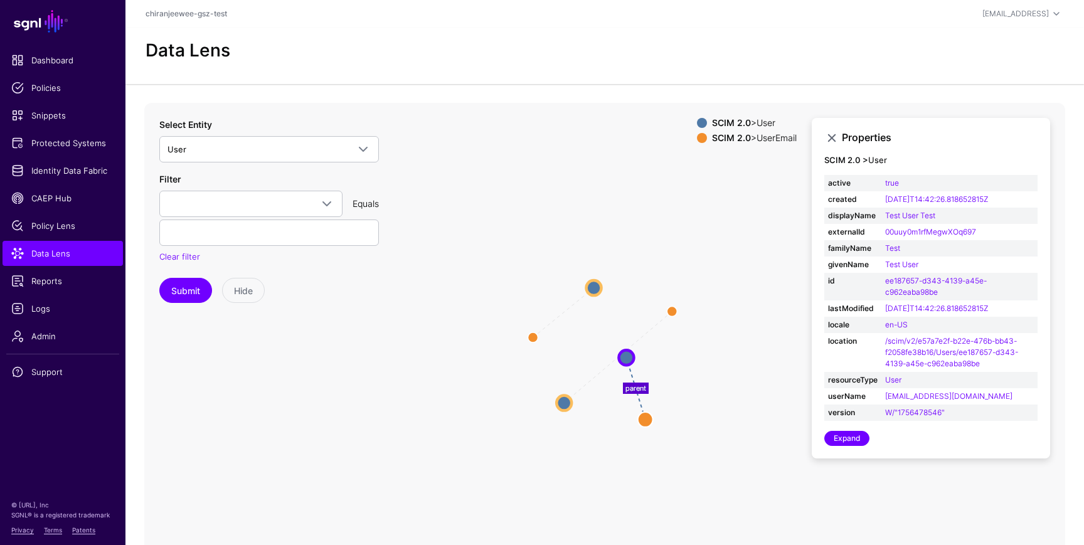
click at [565, 401] on circle at bounding box center [564, 402] width 15 height 15
click at [628, 358] on circle at bounding box center [626, 357] width 15 height 15
click at [651, 421] on circle at bounding box center [647, 423] width 15 height 15
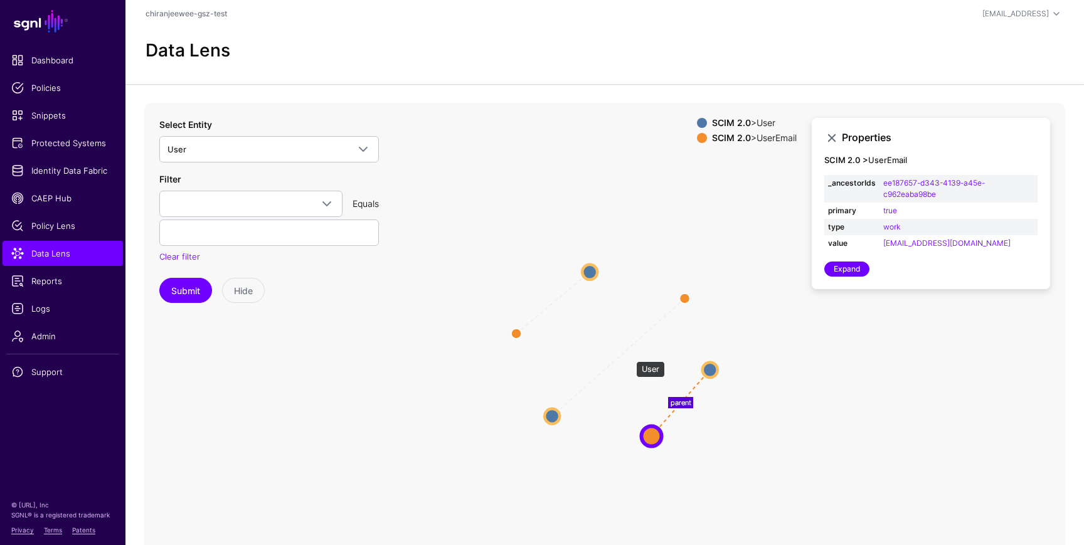
drag, startPoint x: 630, startPoint y: 355, endPoint x: 712, endPoint y: 367, distance: 83.1
click at [712, 367] on circle at bounding box center [710, 369] width 15 height 15
